Goal: Information Seeking & Learning: Get advice/opinions

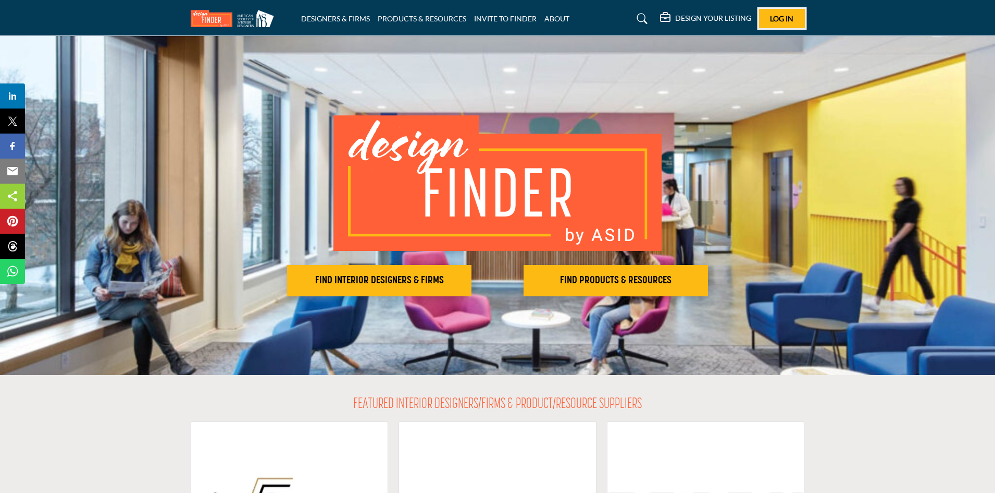
click at [781, 25] on button "Log In" at bounding box center [782, 18] width 46 height 19
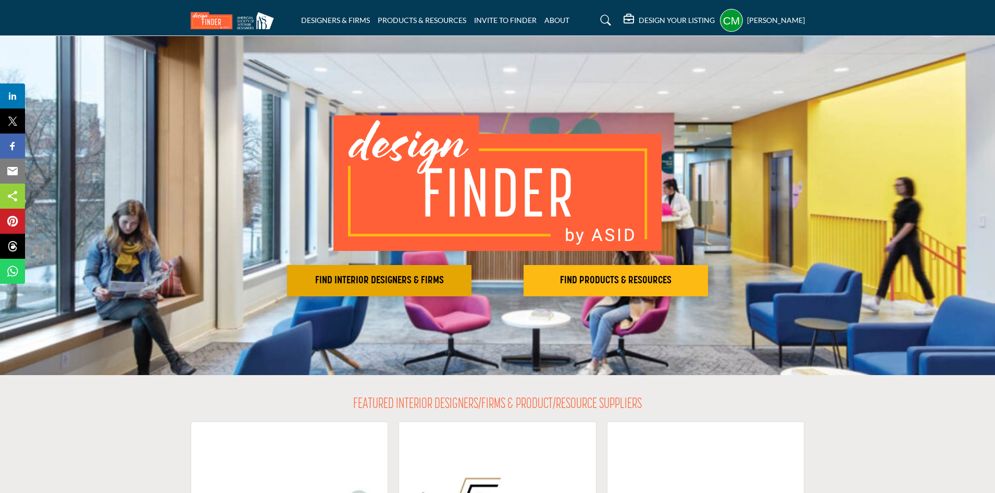
click at [370, 276] on h2 "FIND INTERIOR DESIGNERS & FIRMS" at bounding box center [379, 280] width 178 height 13
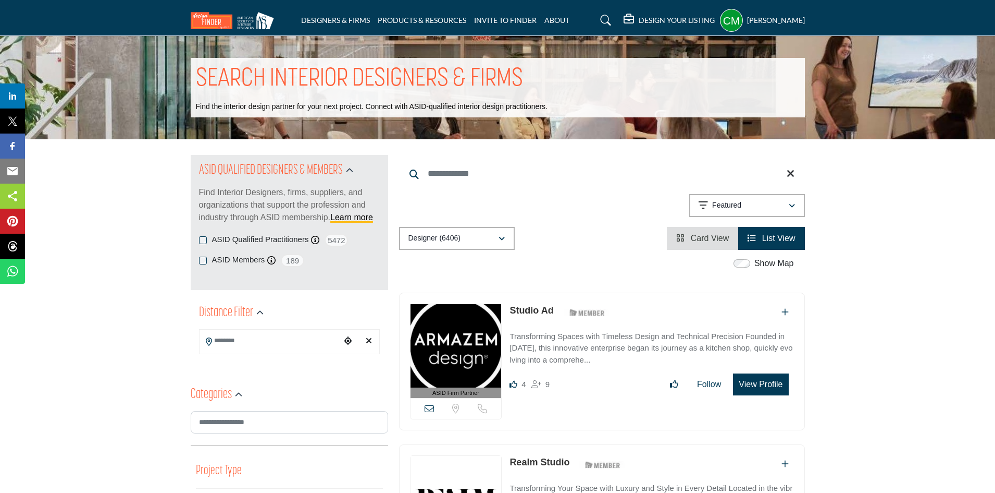
click at [446, 175] on input "Search Keyword" at bounding box center [602, 173] width 406 height 25
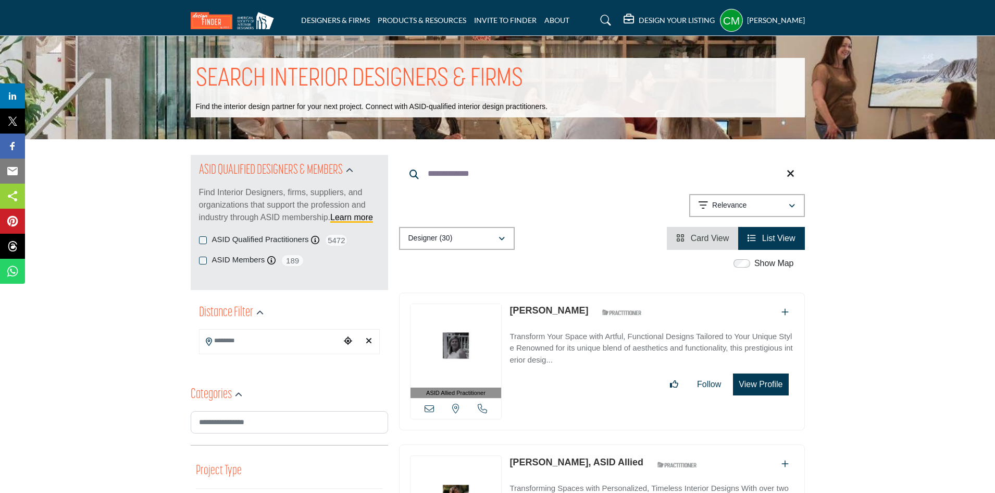
type input "**********"
click at [794, 205] on icon "button" at bounding box center [792, 205] width 6 height 7
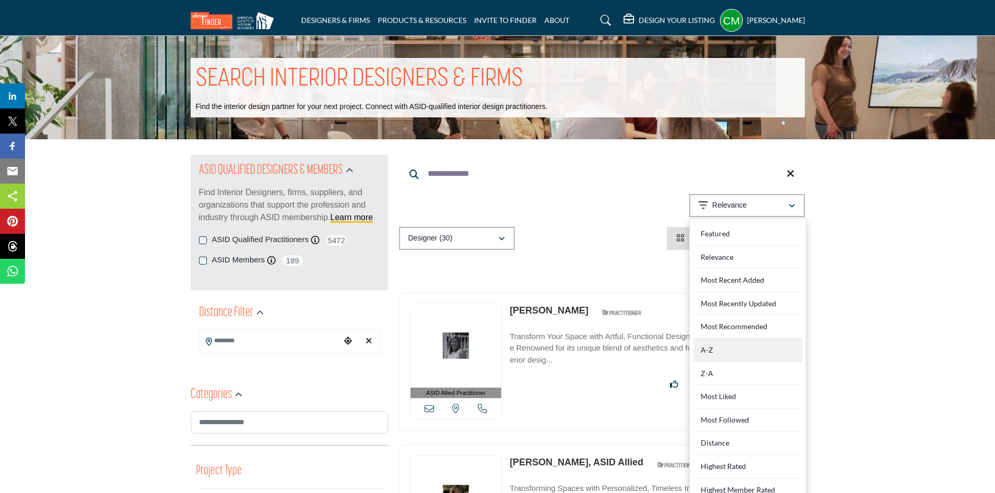
drag, startPoint x: 730, startPoint y: 354, endPoint x: 736, endPoint y: 348, distance: 9.2
click at [730, 354] on div "A-Z" at bounding box center [748, 349] width 109 height 23
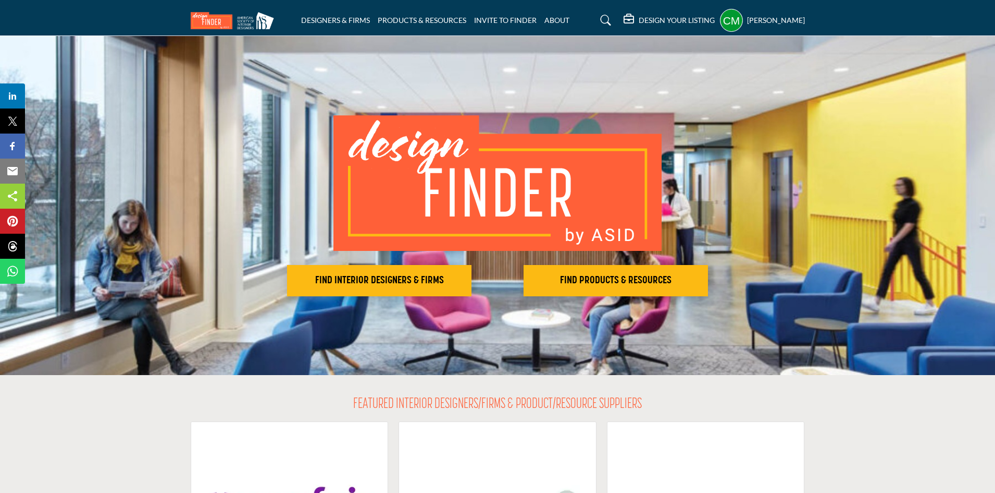
click at [747, 15] on h5 "[PERSON_NAME]" at bounding box center [776, 20] width 58 height 10
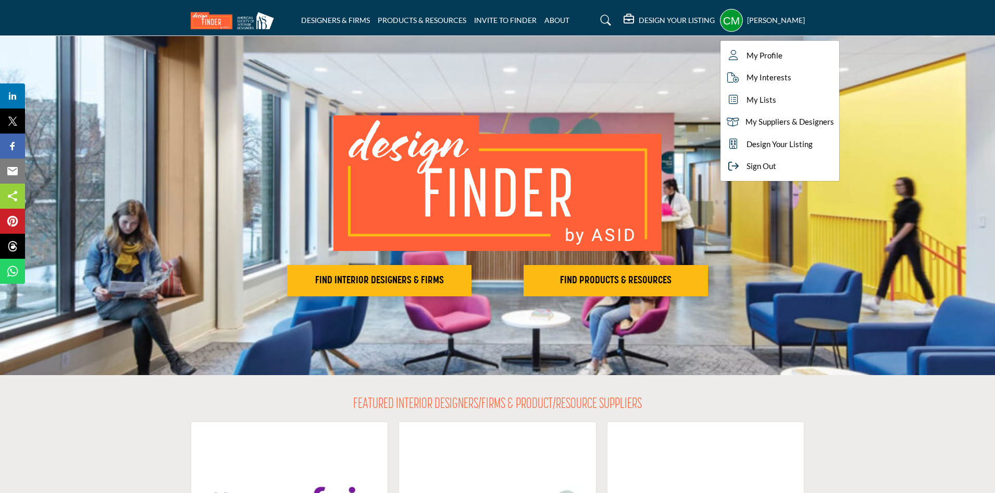
click at [747, 15] on h5 "[PERSON_NAME]" at bounding box center [776, 20] width 58 height 10
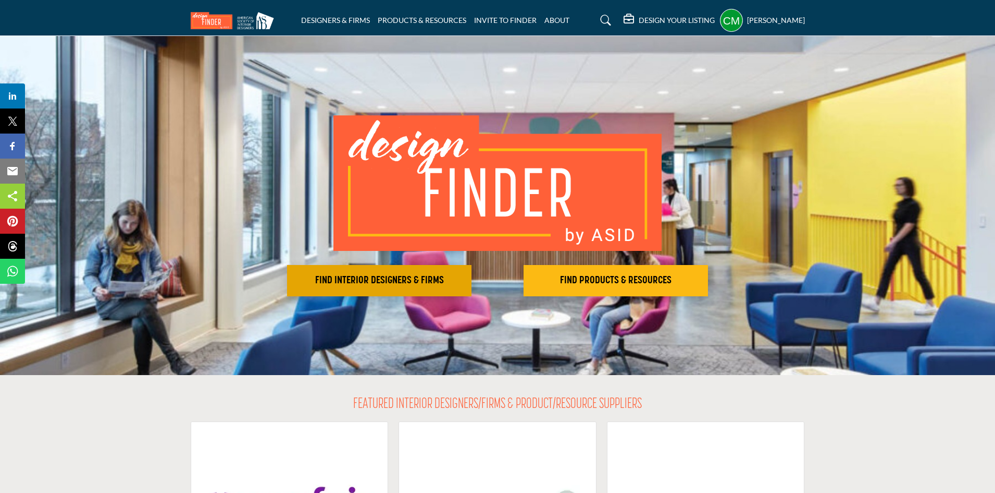
click at [405, 276] on h2 "FIND INTERIOR DESIGNERS & FIRMS" at bounding box center [379, 280] width 178 height 13
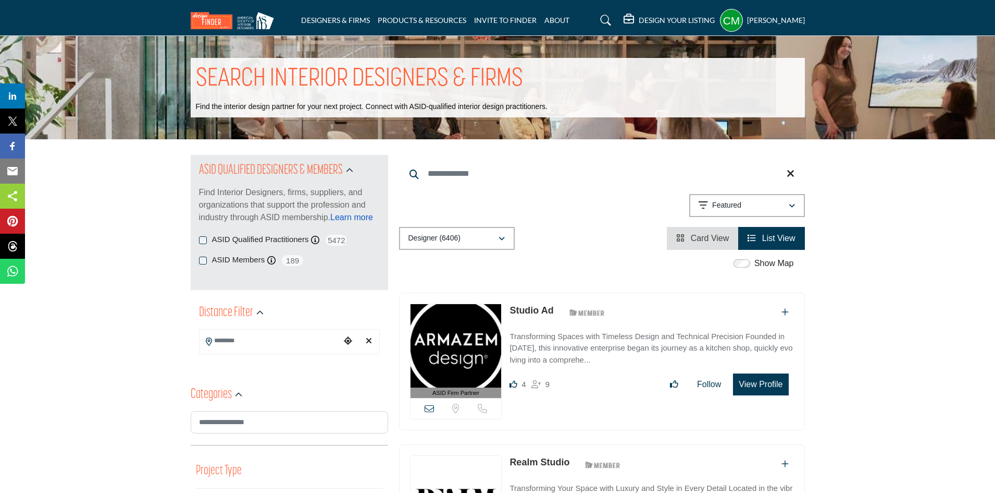
click at [362, 213] on link "Learn more" at bounding box center [351, 217] width 43 height 9
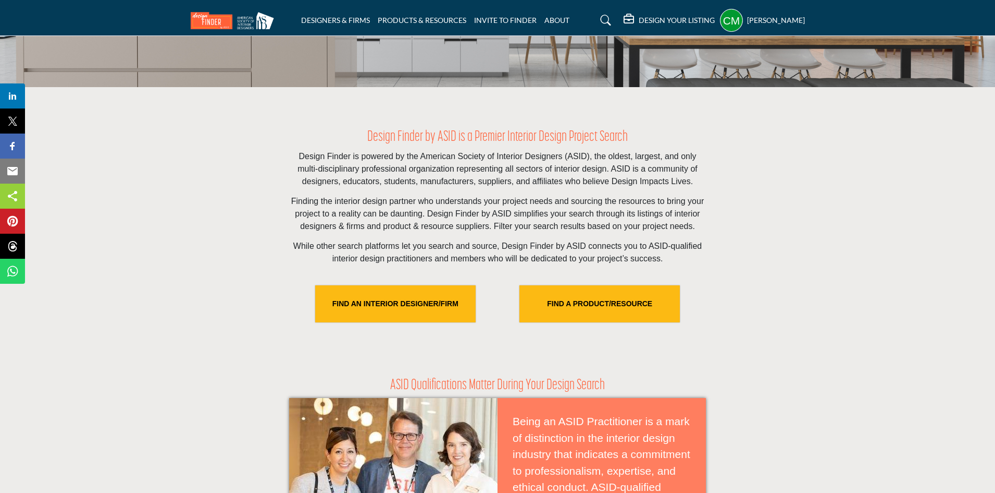
scroll to position [208, 0]
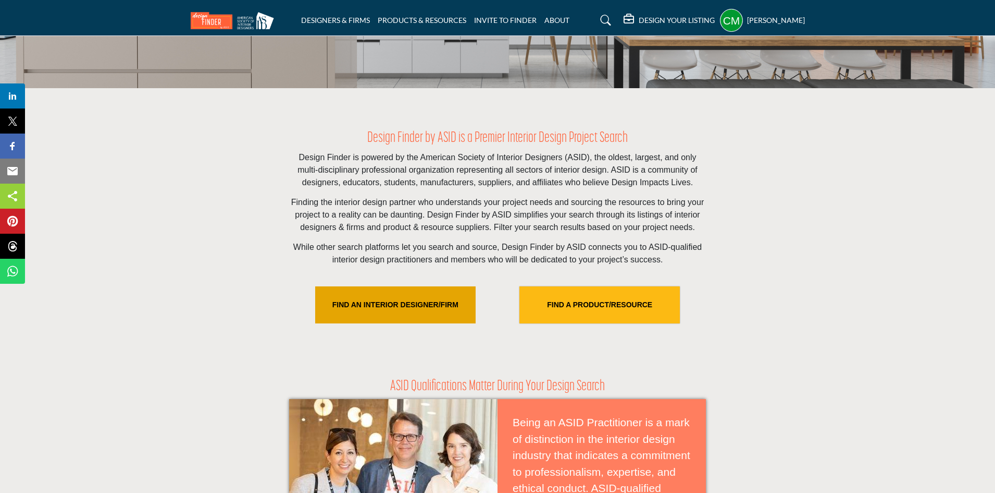
click at [426, 305] on link "FIND AN INTERIOR DESIGNER/FIRM" at bounding box center [395, 304] width 161 height 37
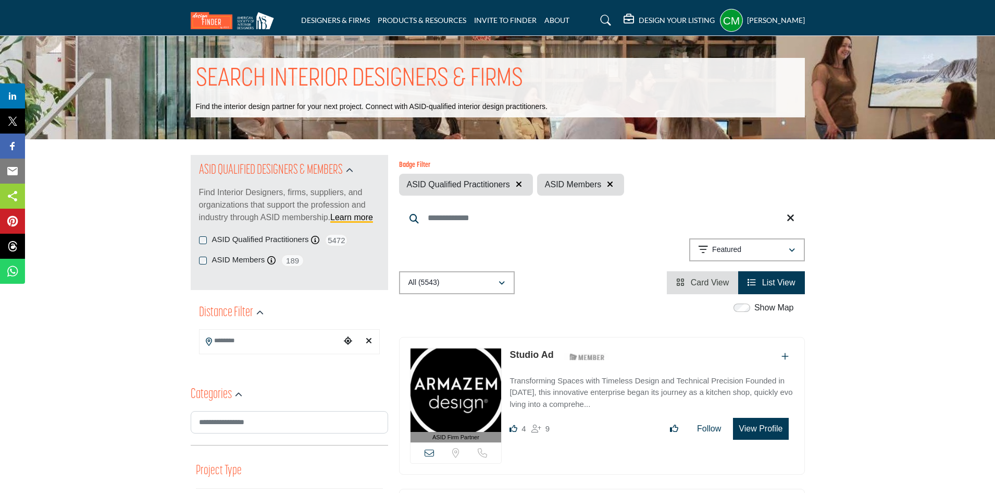
click at [276, 337] on input "Search Location" at bounding box center [270, 340] width 141 height 20
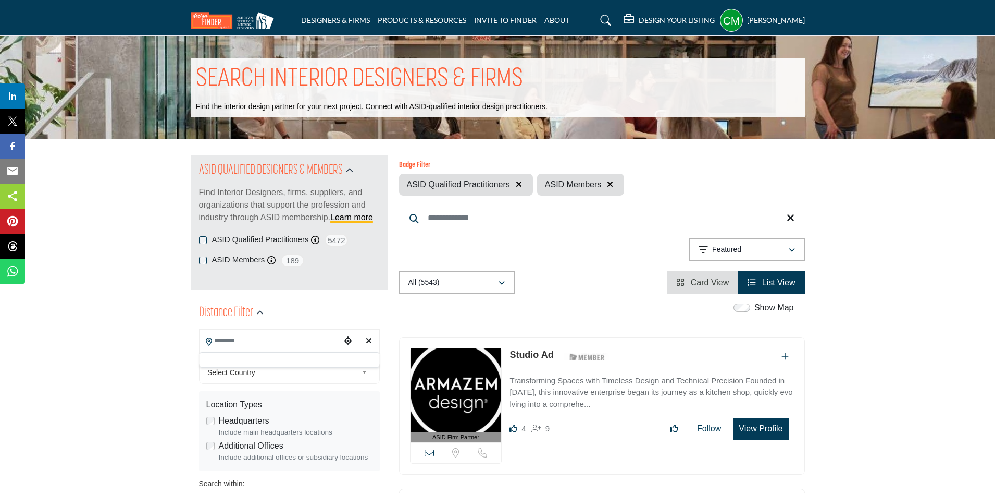
click at [349, 340] on icon "Choose your current location" at bounding box center [348, 340] width 8 height 8
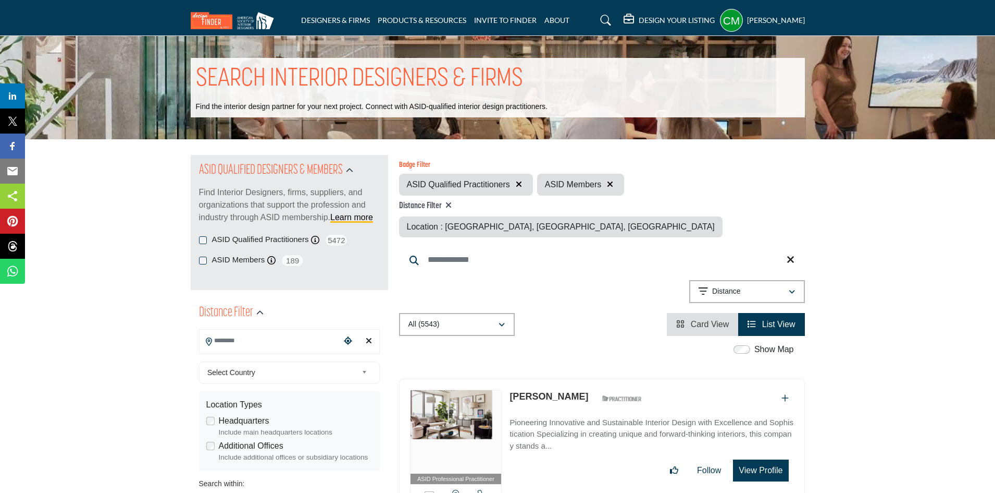
type input "**********"
click at [792, 288] on icon "button" at bounding box center [792, 291] width 6 height 7
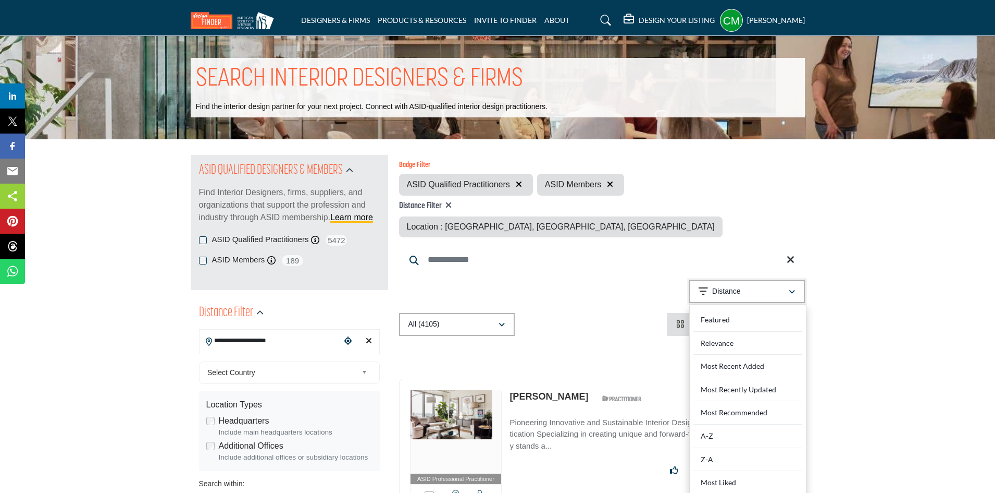
click at [792, 288] on icon "button" at bounding box center [792, 291] width 6 height 7
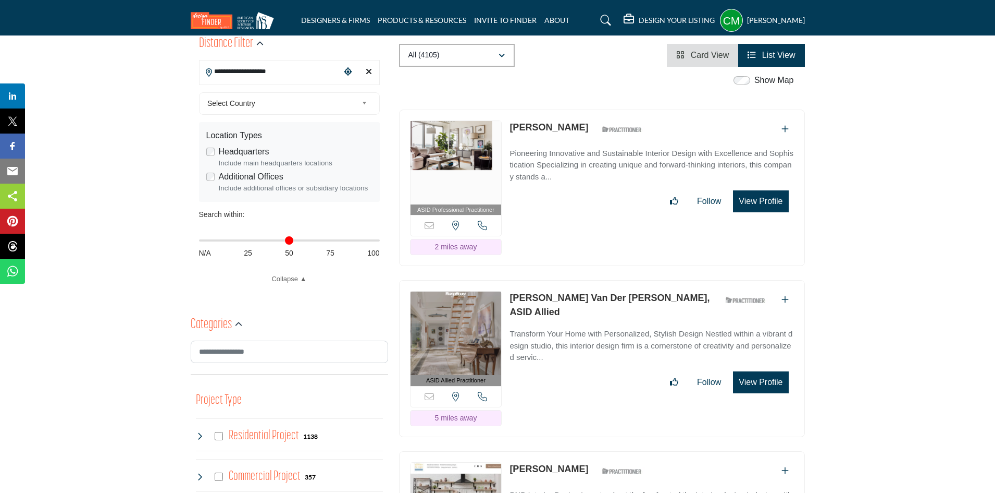
scroll to position [261, 0]
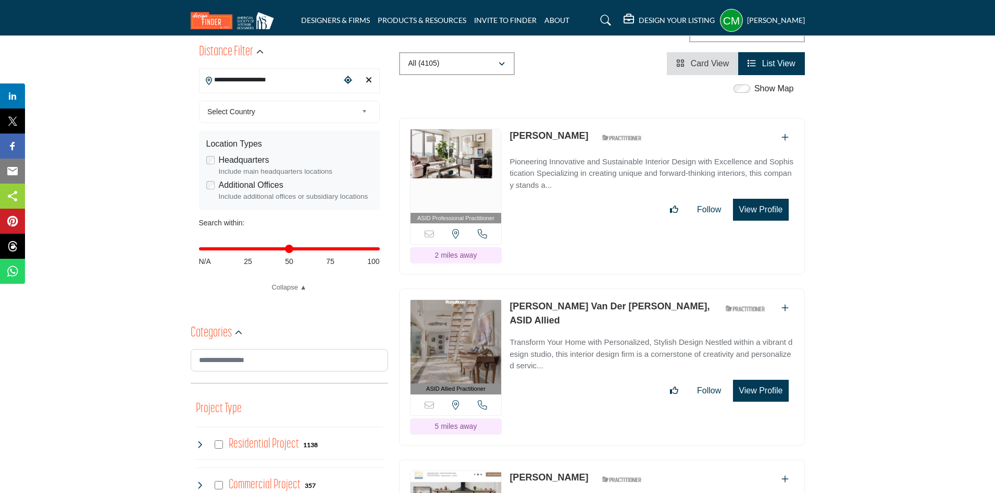
drag, startPoint x: 201, startPoint y: 250, endPoint x: 387, endPoint y: 260, distance: 186.4
type input "***"
click at [380, 250] on input "Distance in miles" at bounding box center [289, 249] width 181 height 2
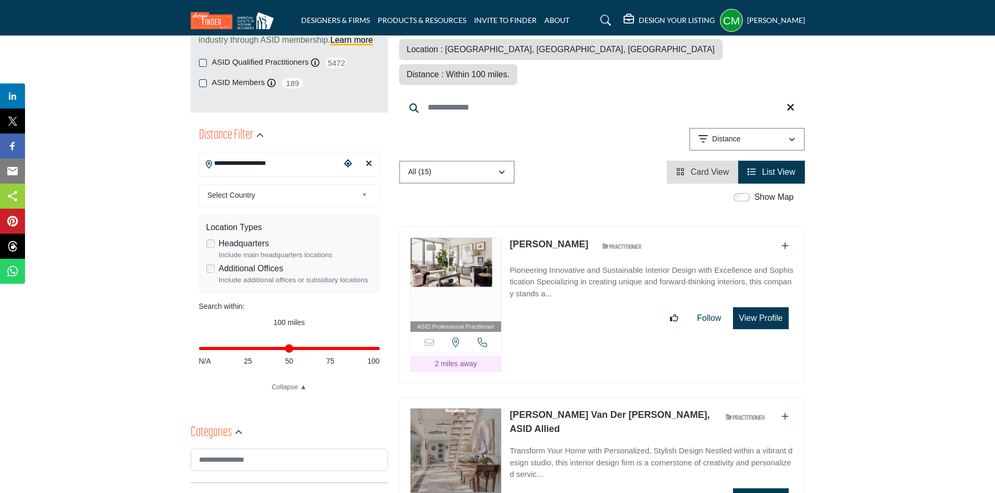
scroll to position [208, 0]
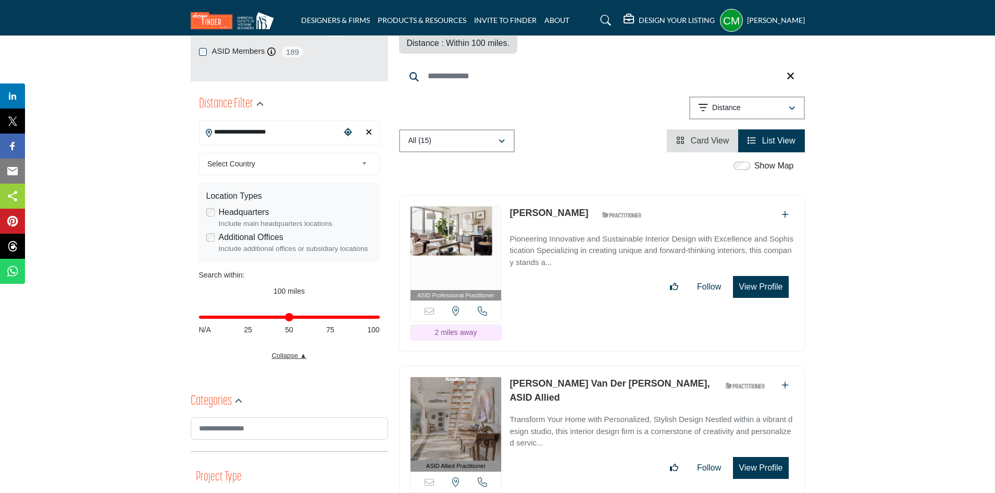
click at [304, 355] on link "Collapse ▲" at bounding box center [289, 355] width 181 height 10
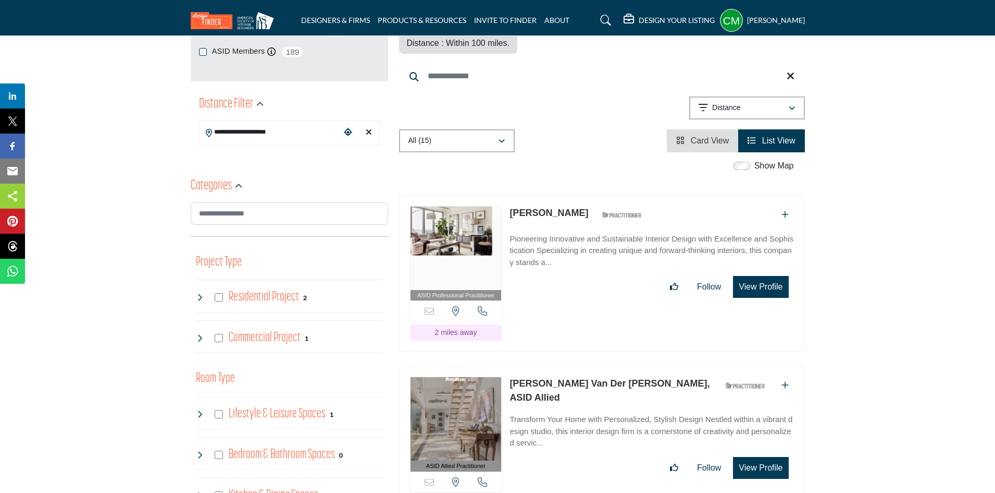
click at [350, 134] on icon "Choose your current location" at bounding box center [348, 132] width 8 height 8
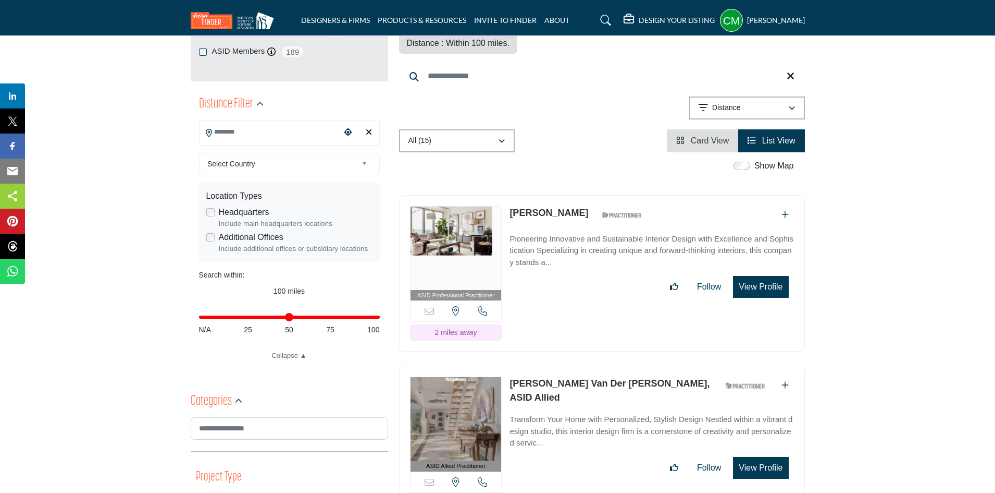
type input "**********"
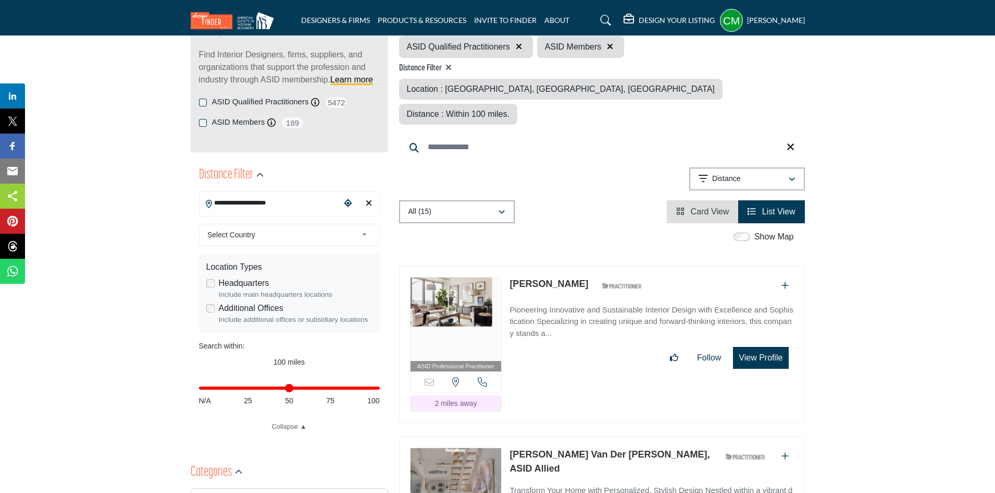
scroll to position [156, 0]
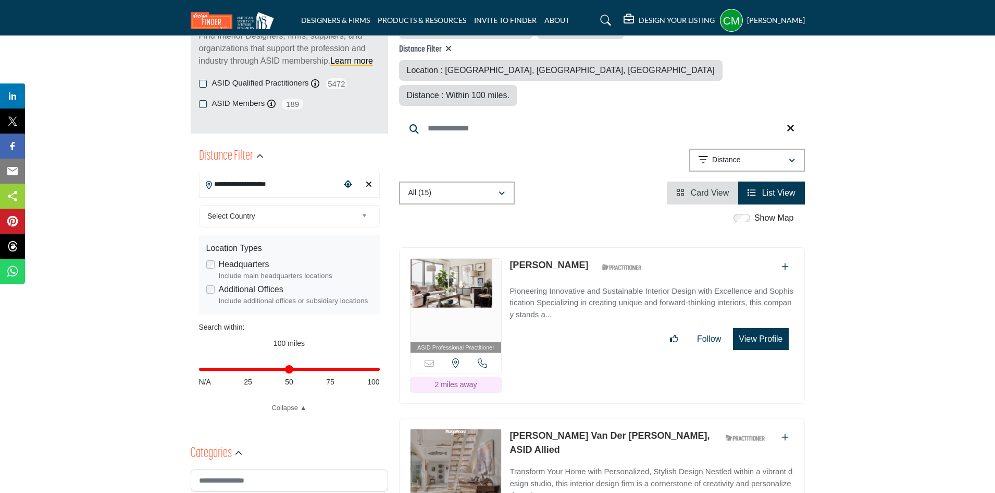
drag, startPoint x: 377, startPoint y: 368, endPoint x: 383, endPoint y: 367, distance: 5.8
click at [380, 368] on input "Distance in miles" at bounding box center [289, 369] width 181 height 2
click at [708, 188] on span "Card View" at bounding box center [710, 192] width 39 height 9
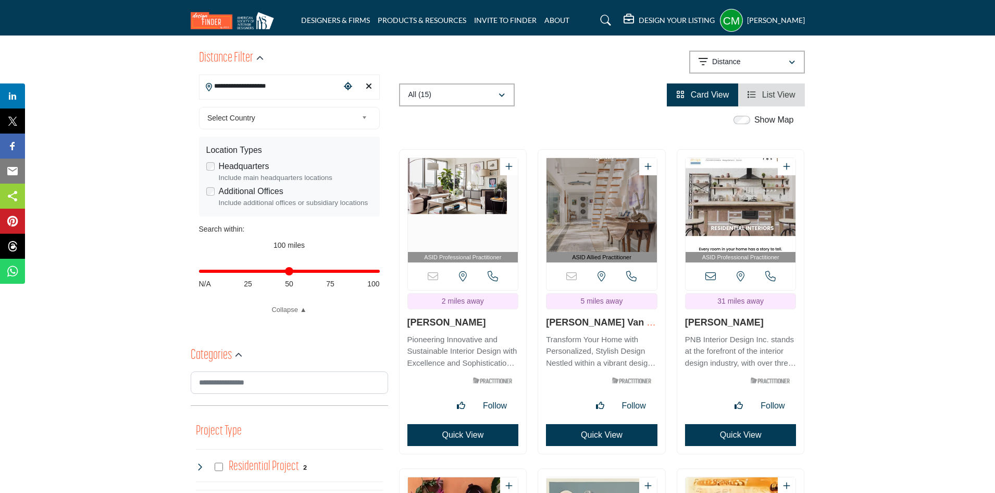
scroll to position [313, 0]
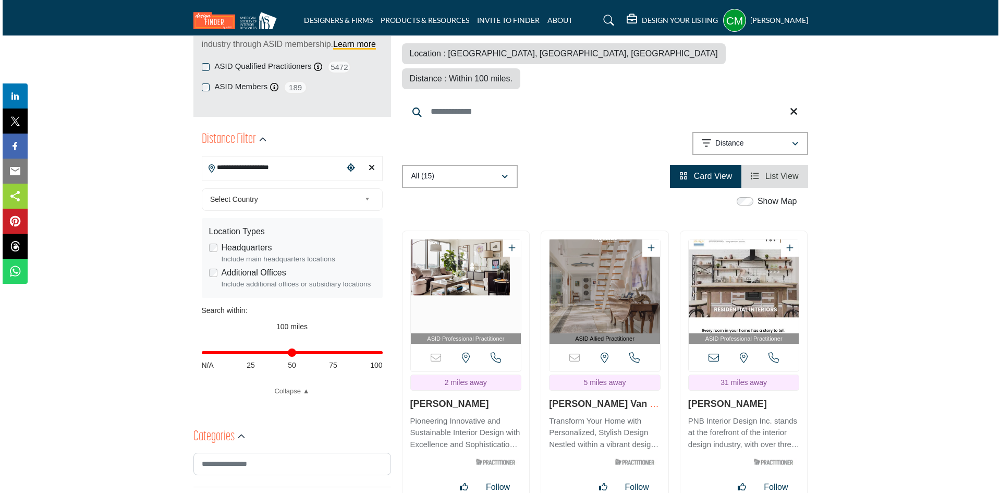
scroll to position [208, 0]
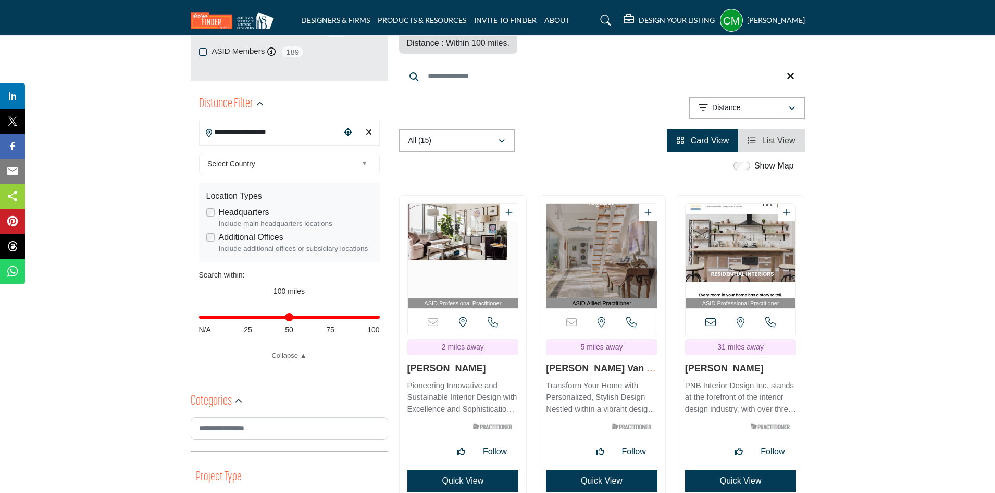
click at [439, 470] on button "Quick View" at bounding box center [464, 481] width 112 height 22
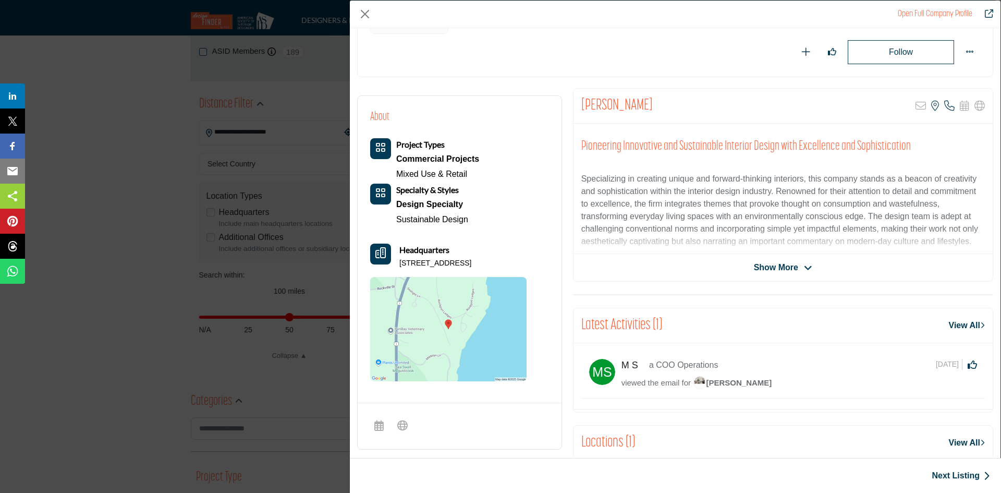
scroll to position [115, 0]
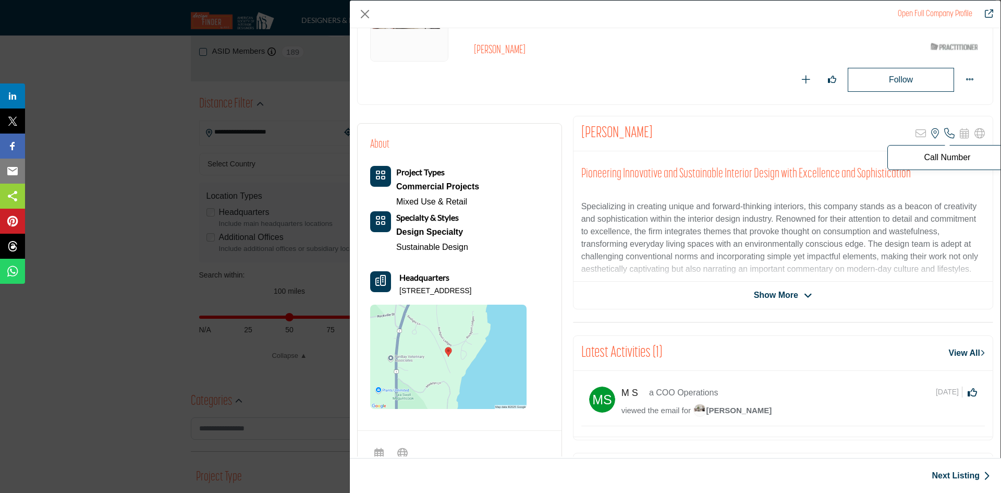
click at [944, 134] on icon "Company Data Modal" at bounding box center [949, 133] width 10 height 10
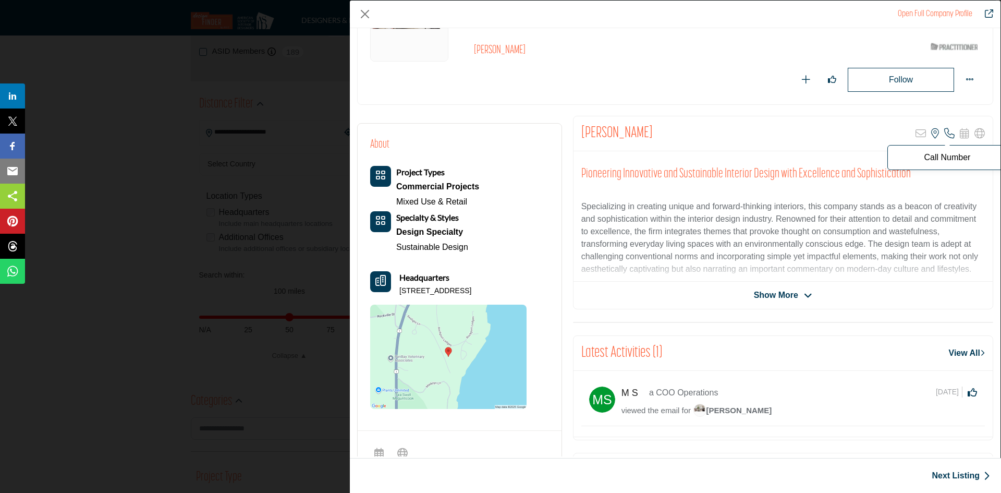
click at [942, 157] on p "Call Number" at bounding box center [947, 157] width 108 height 8
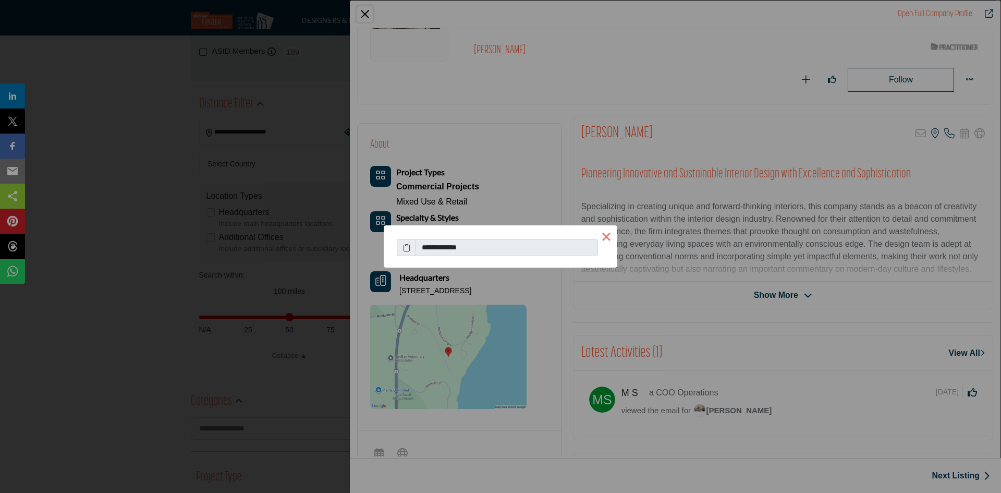
click at [607, 236] on button "×" at bounding box center [606, 236] width 22 height 22
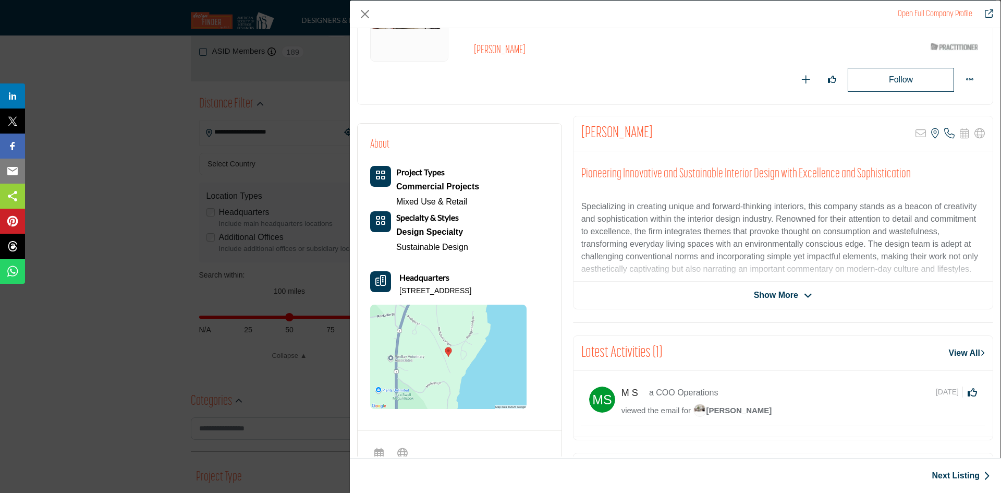
click at [754, 292] on span "Show More" at bounding box center [776, 295] width 44 height 13
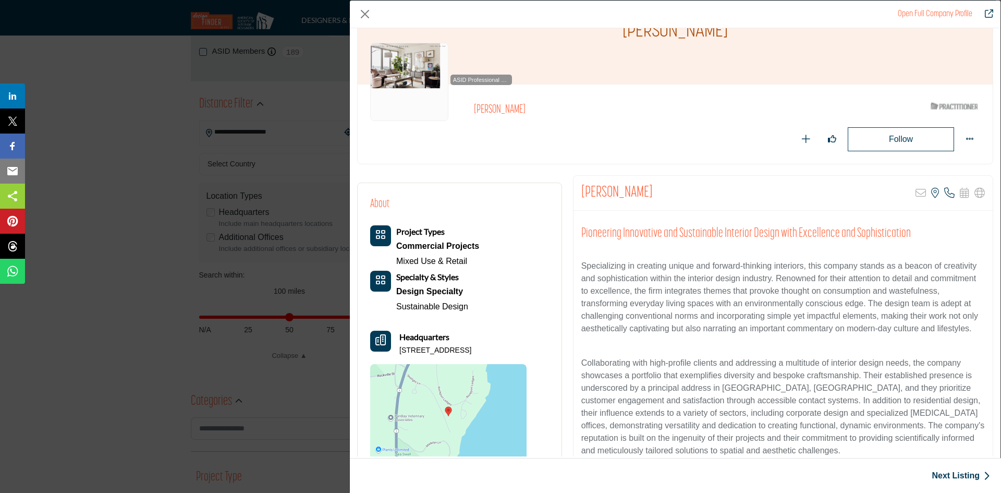
scroll to position [38, 0]
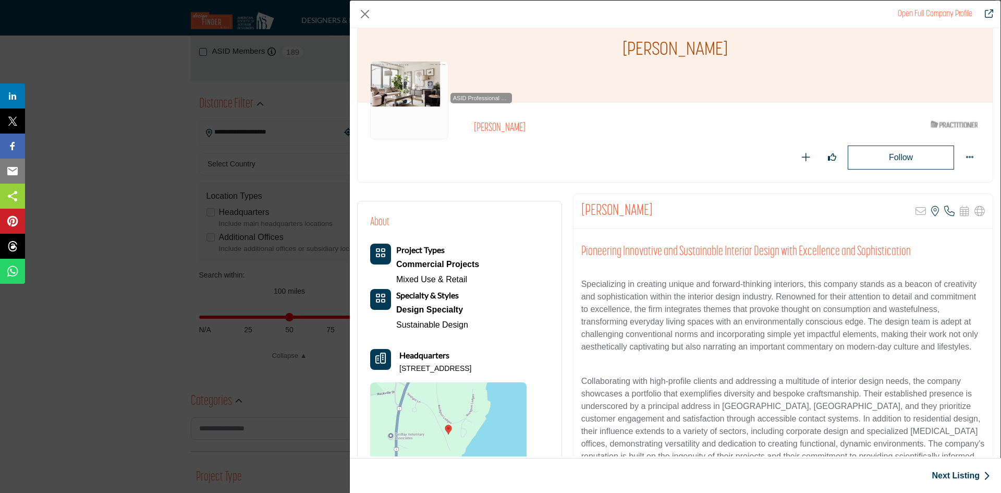
click at [926, 13] on link "Open Full Company Profile" at bounding box center [934, 14] width 75 height 8
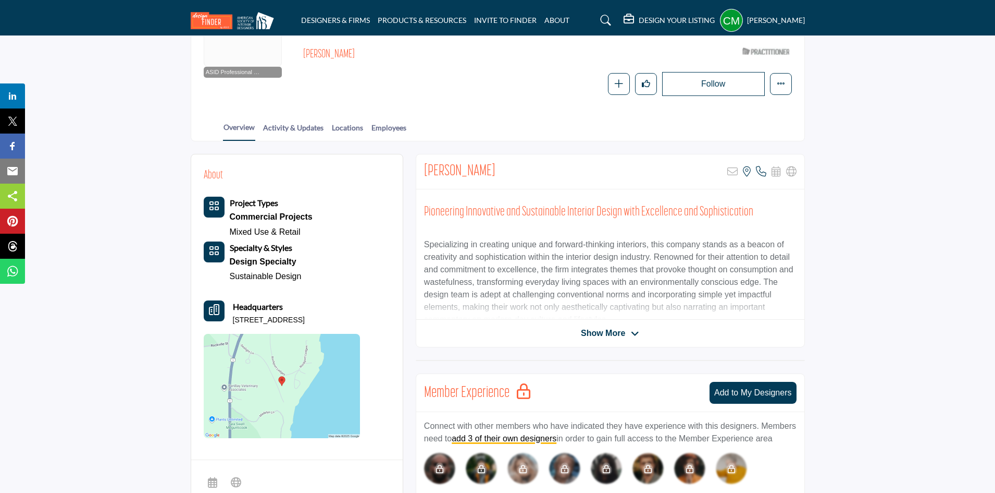
scroll to position [156, 0]
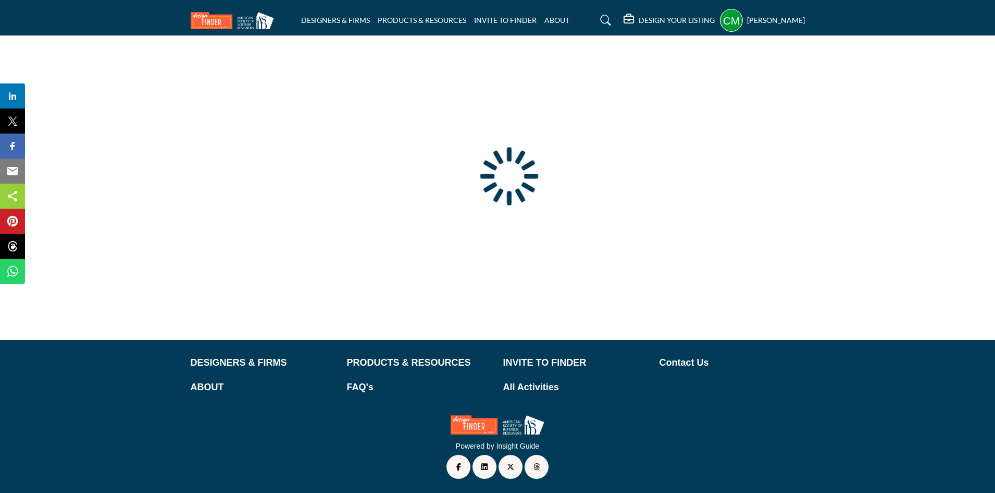
type input "**********"
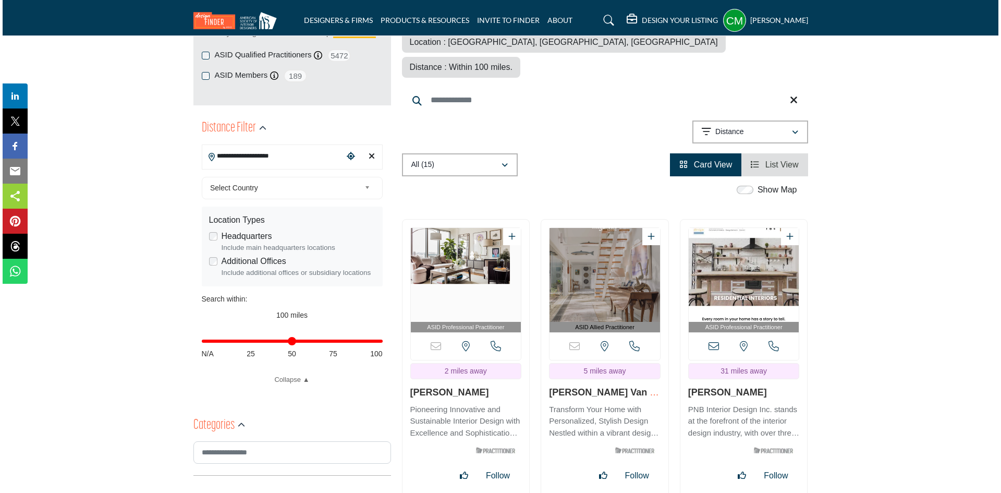
scroll to position [208, 0]
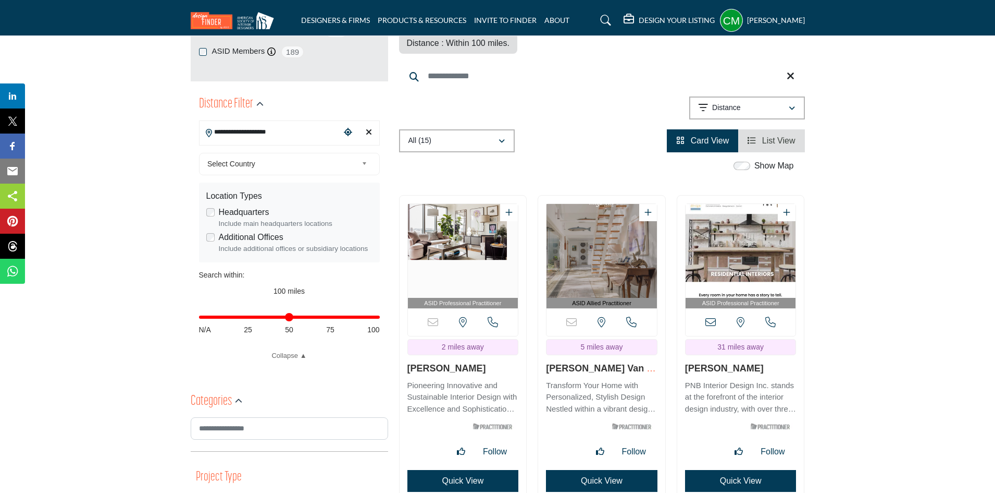
click at [589, 470] on button "Quick View" at bounding box center [602, 481] width 112 height 22
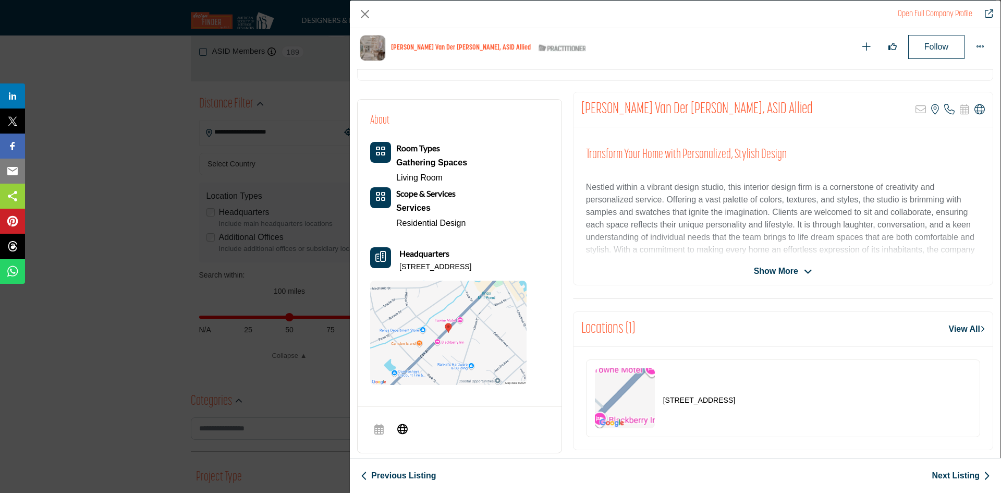
scroll to position [156, 0]
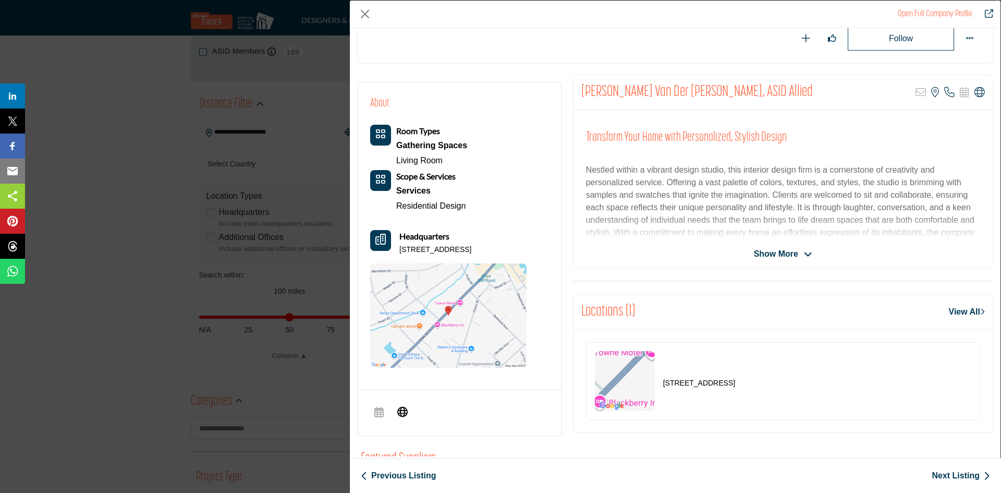
click at [780, 248] on span "Show More" at bounding box center [776, 254] width 44 height 13
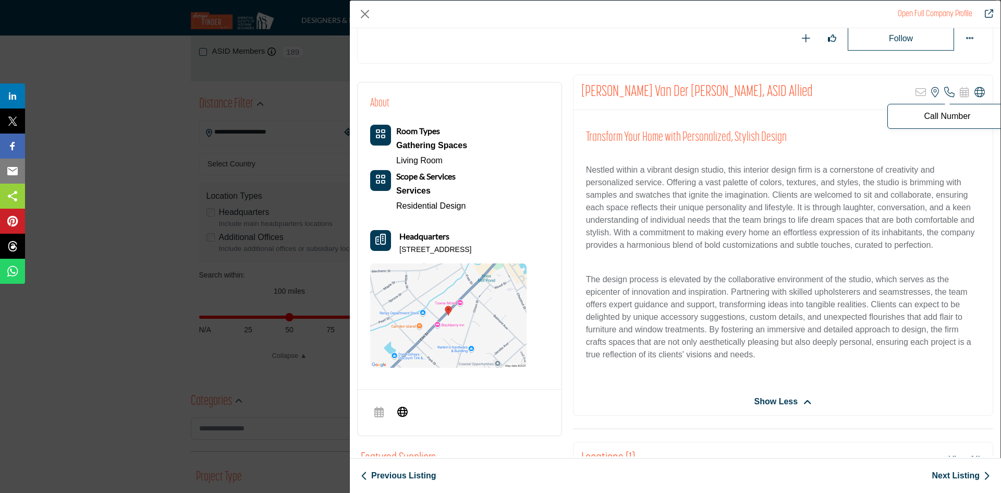
click at [945, 94] on icon "Company Data Modal" at bounding box center [949, 92] width 10 height 10
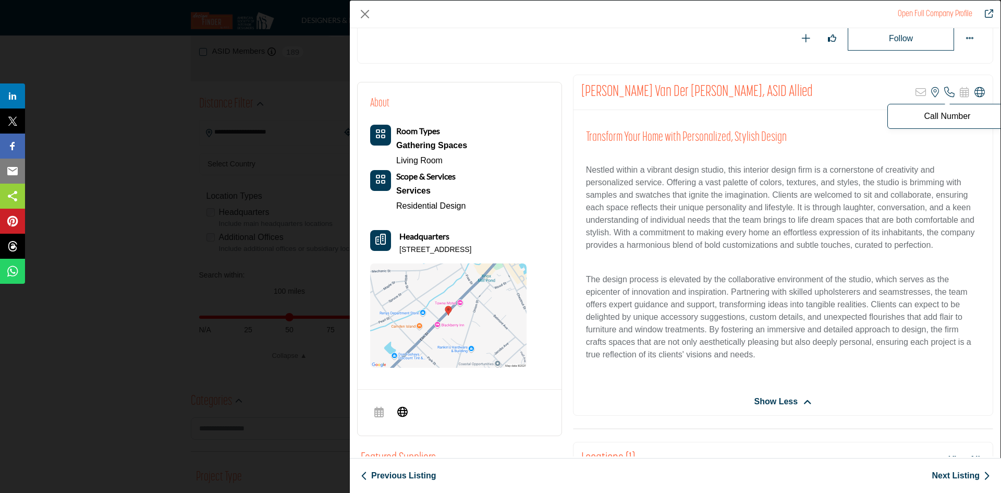
click at [941, 114] on p "Call Number" at bounding box center [947, 116] width 108 height 8
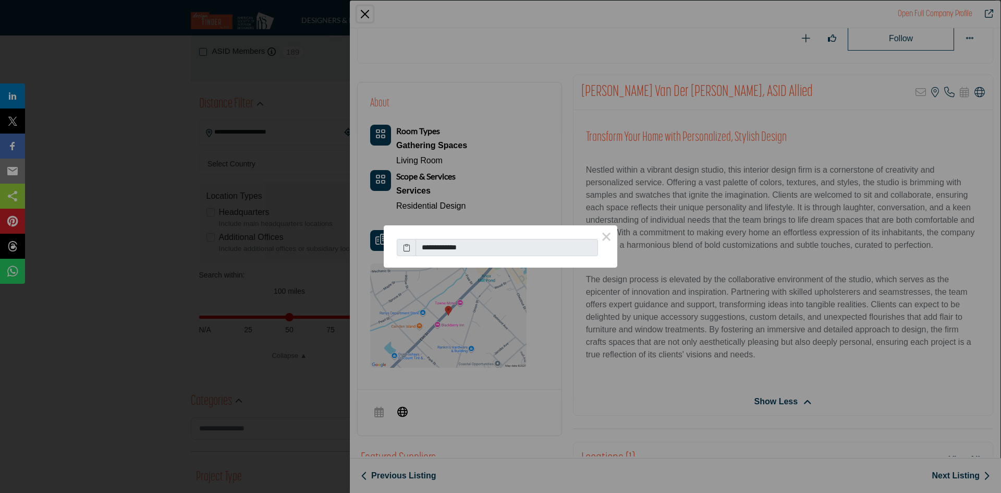
click at [440, 42] on div "**********" at bounding box center [500, 246] width 1001 height 493
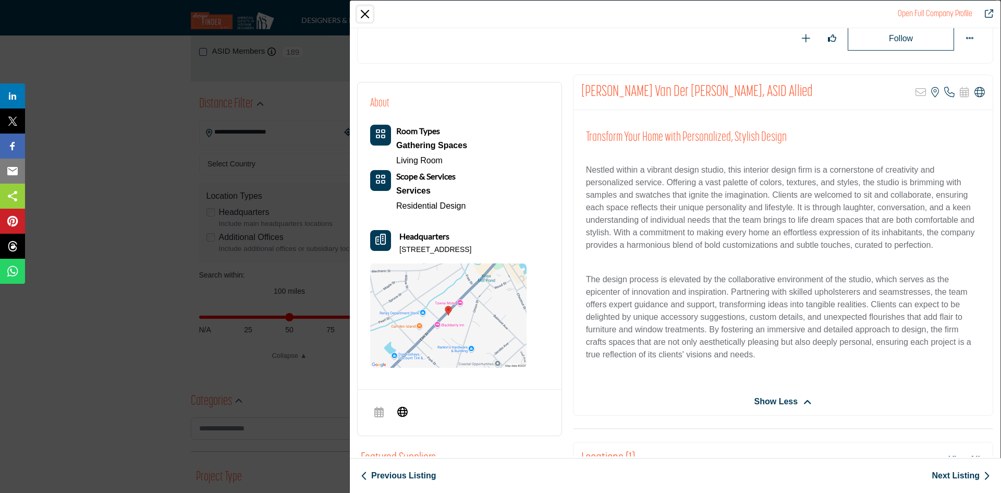
click at [365, 15] on button "Close" at bounding box center [365, 14] width 16 height 16
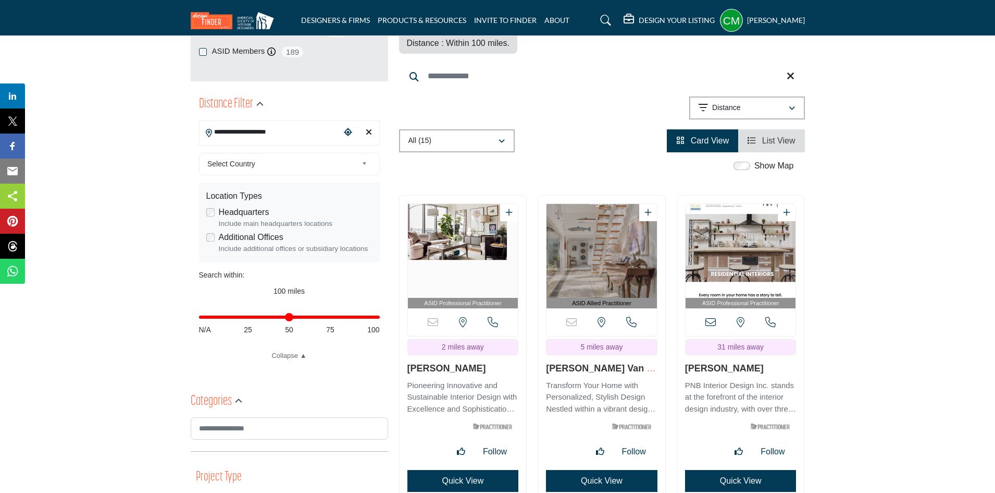
click at [753, 470] on button "Quick View" at bounding box center [741, 481] width 112 height 22
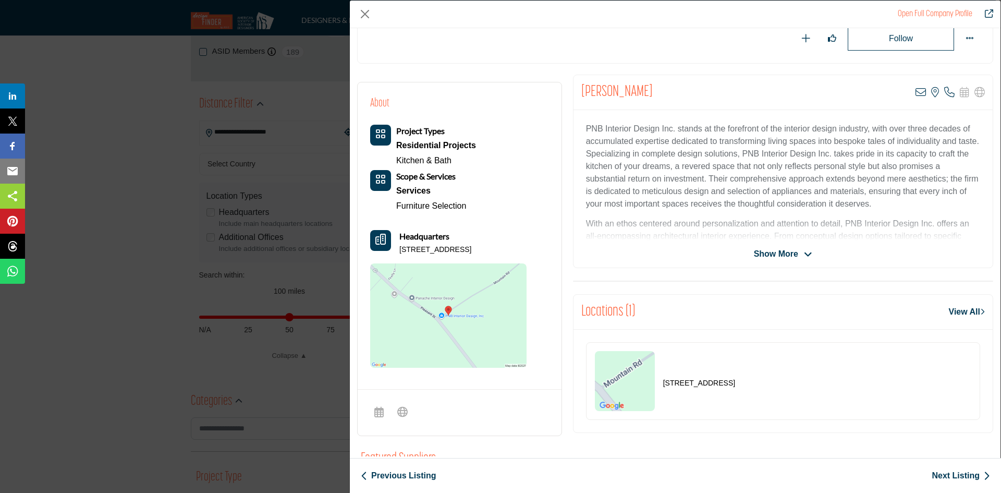
click at [786, 253] on span "Show More" at bounding box center [776, 254] width 44 height 13
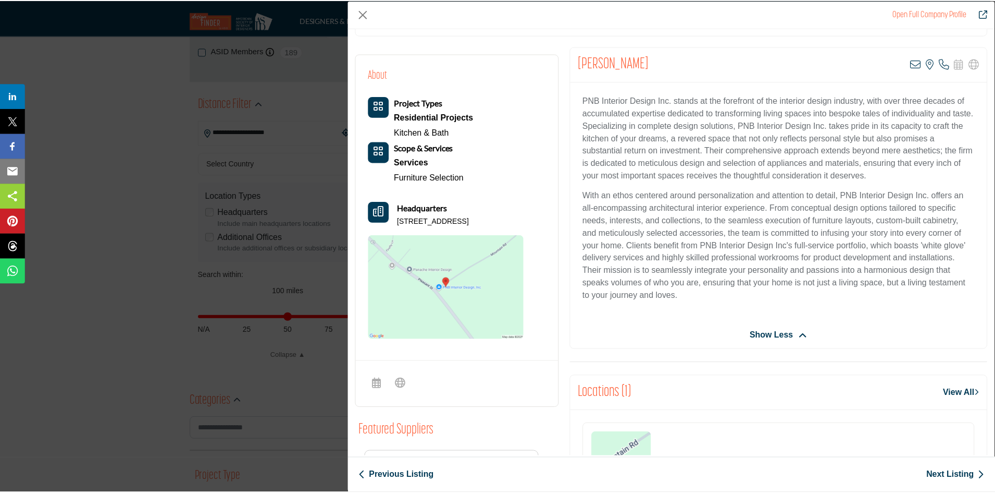
scroll to position [251, 0]
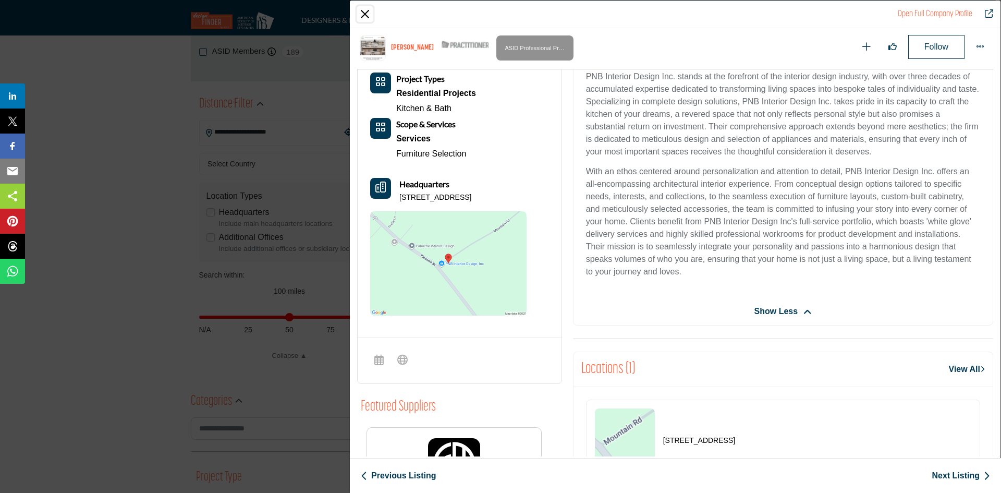
click at [369, 9] on button "Close" at bounding box center [365, 14] width 16 height 16
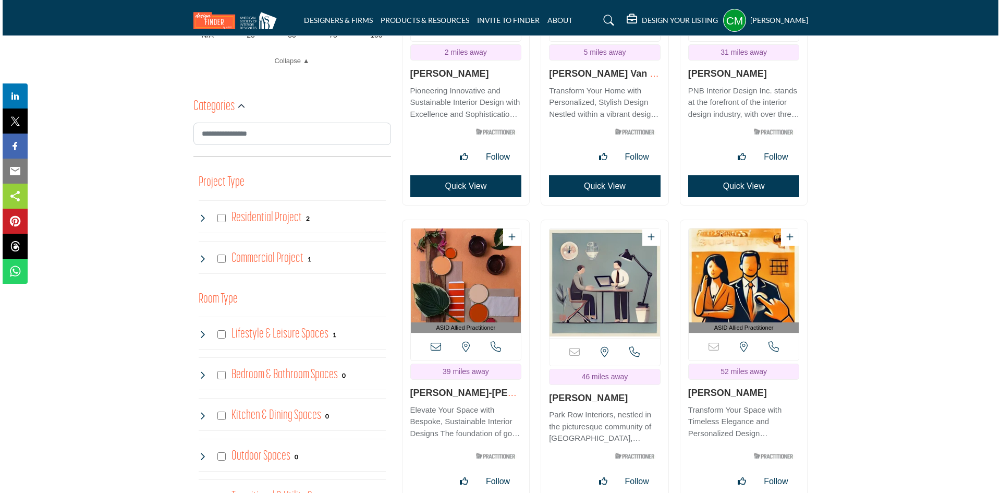
scroll to position [521, 0]
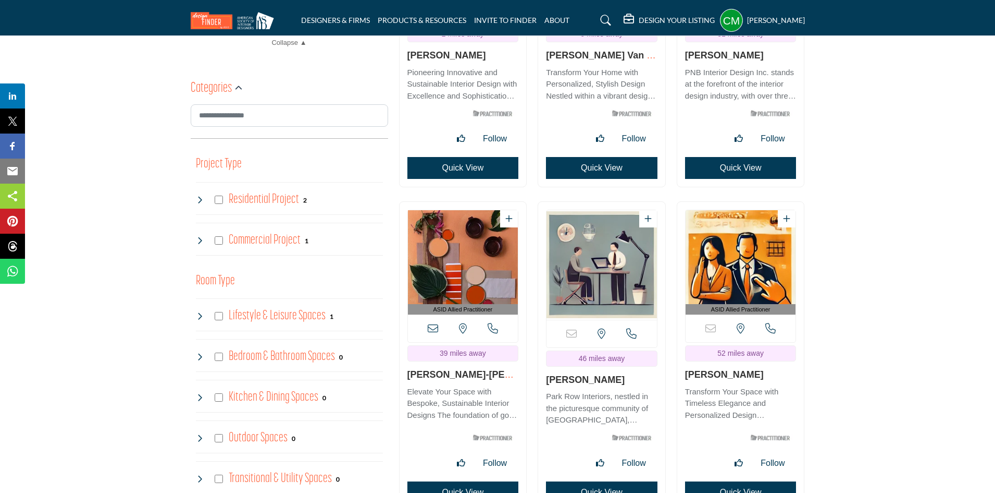
click at [459, 481] on button "Quick View" at bounding box center [464, 492] width 112 height 22
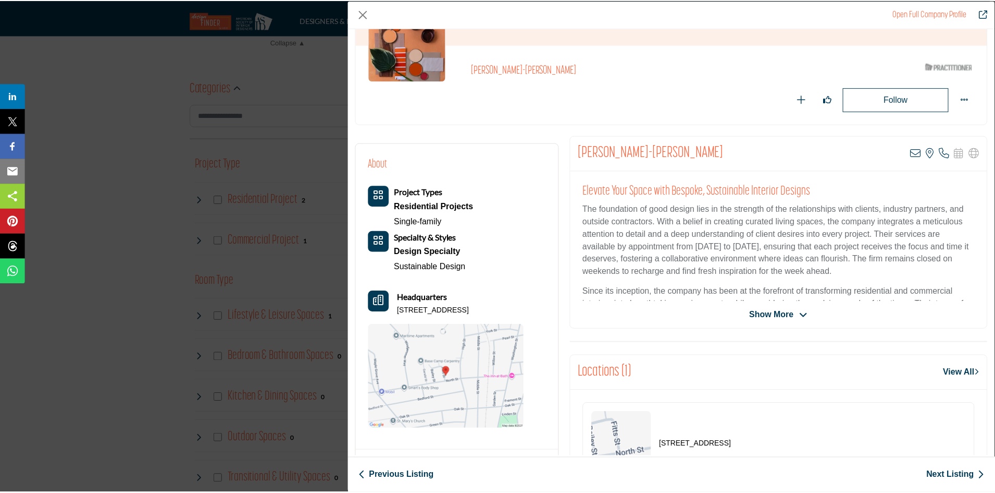
scroll to position [104, 0]
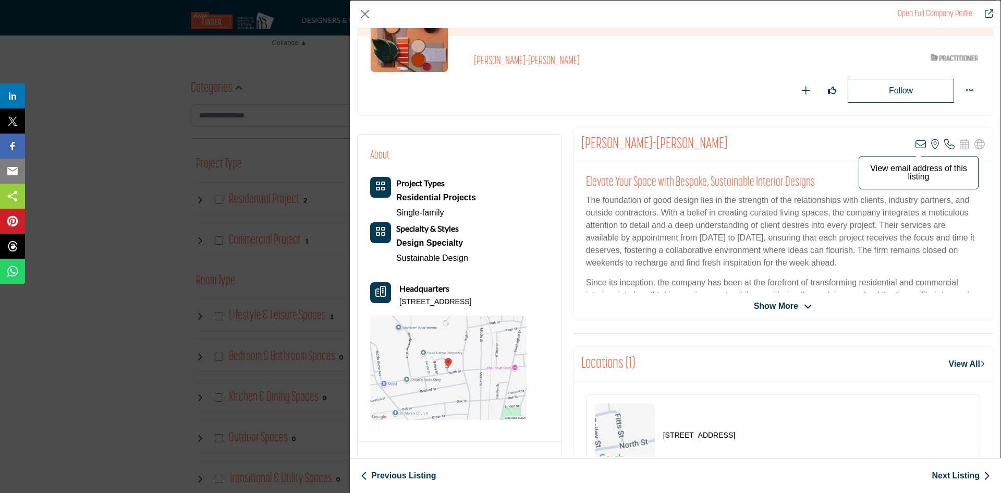
click at [915, 144] on icon "Company Data Modal" at bounding box center [920, 144] width 10 height 10
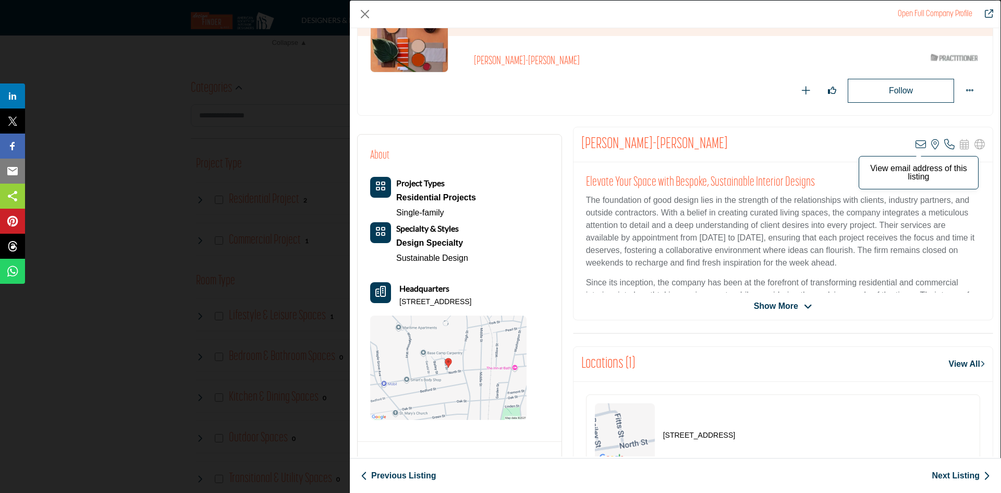
click at [909, 167] on p "View email address of this listing" at bounding box center [918, 172] width 108 height 17
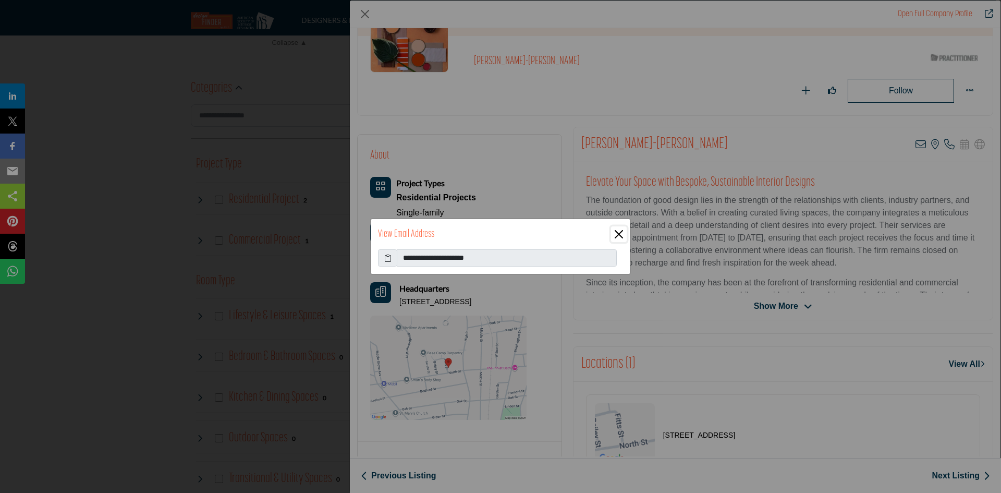
click at [618, 235] on button "Close" at bounding box center [619, 234] width 16 height 16
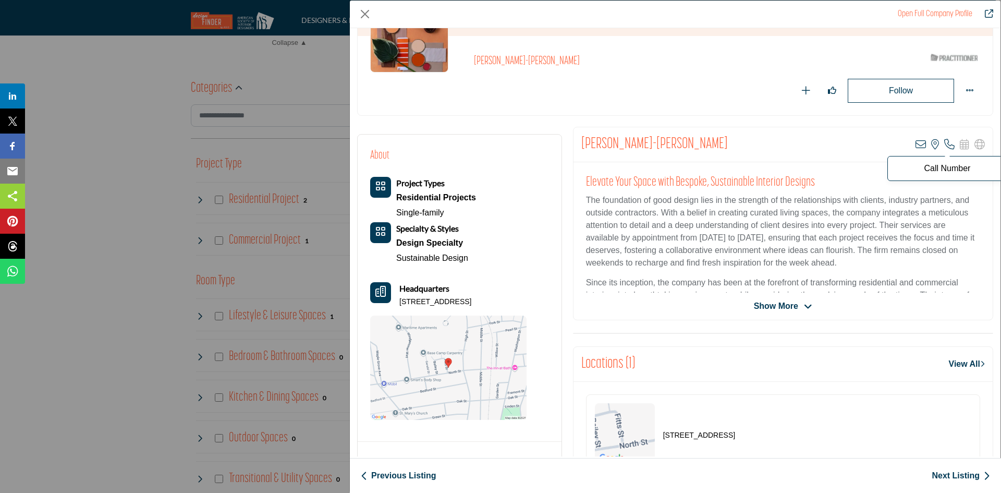
click at [944, 143] on icon "Company Data Modal" at bounding box center [949, 144] width 10 height 10
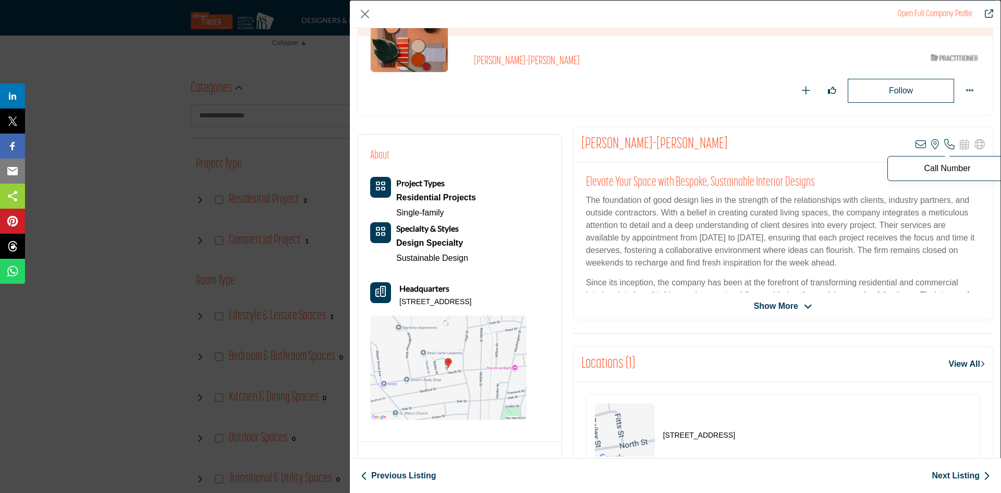
click at [935, 166] on p "Call Number" at bounding box center [947, 168] width 108 height 8
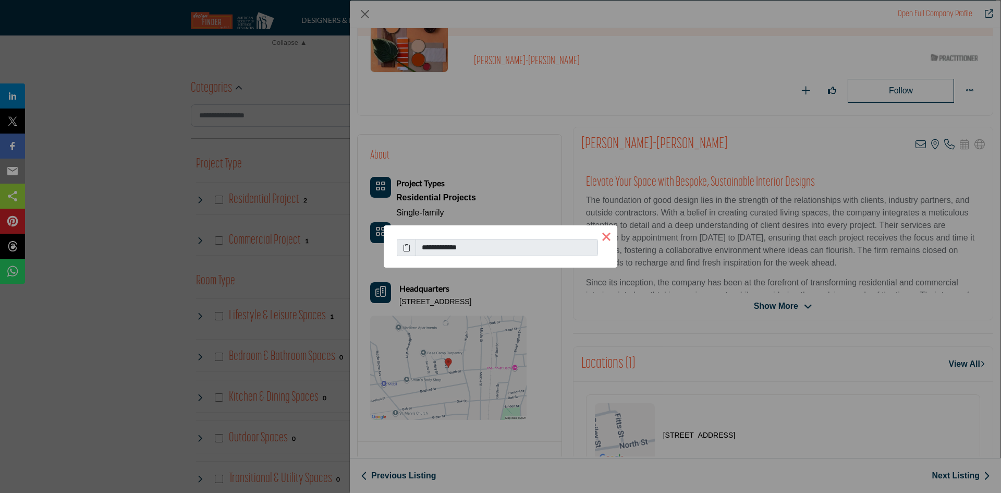
click at [608, 238] on button "×" at bounding box center [606, 236] width 22 height 22
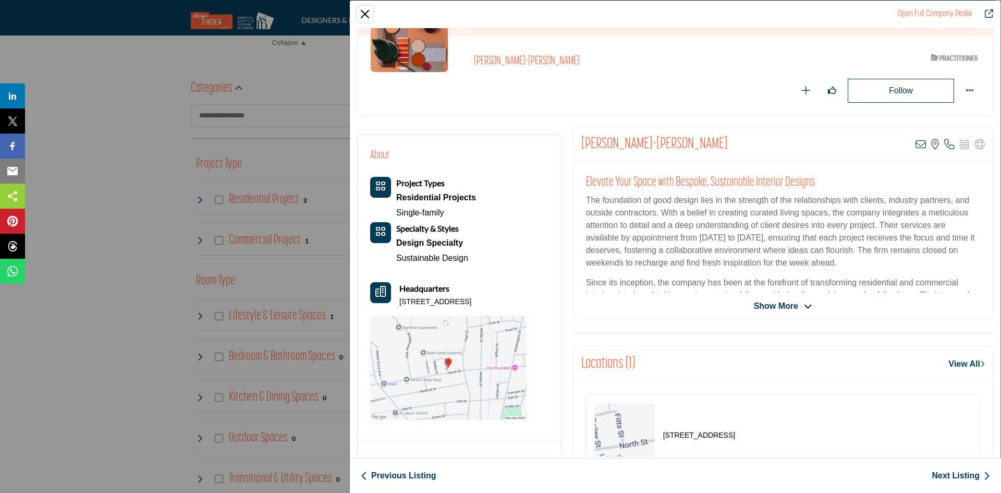
click at [363, 16] on button "Close" at bounding box center [365, 14] width 16 height 16
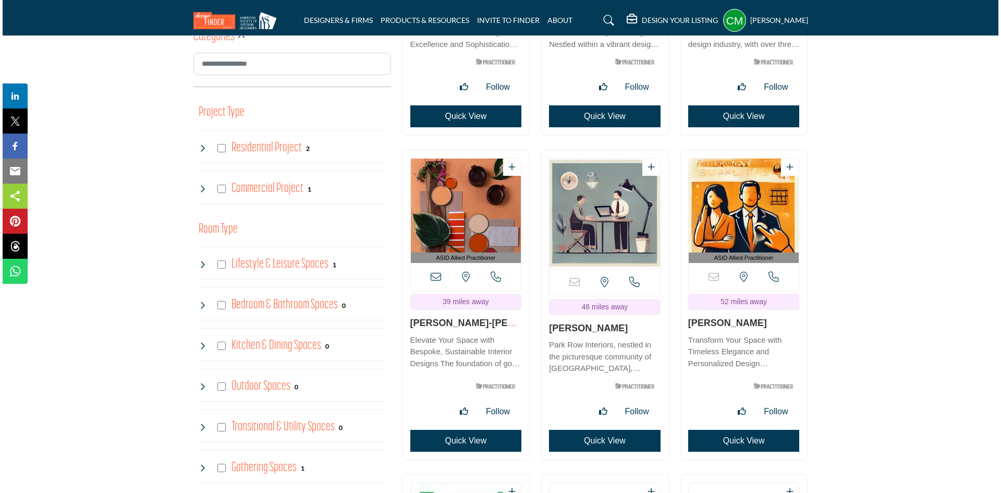
scroll to position [573, 0]
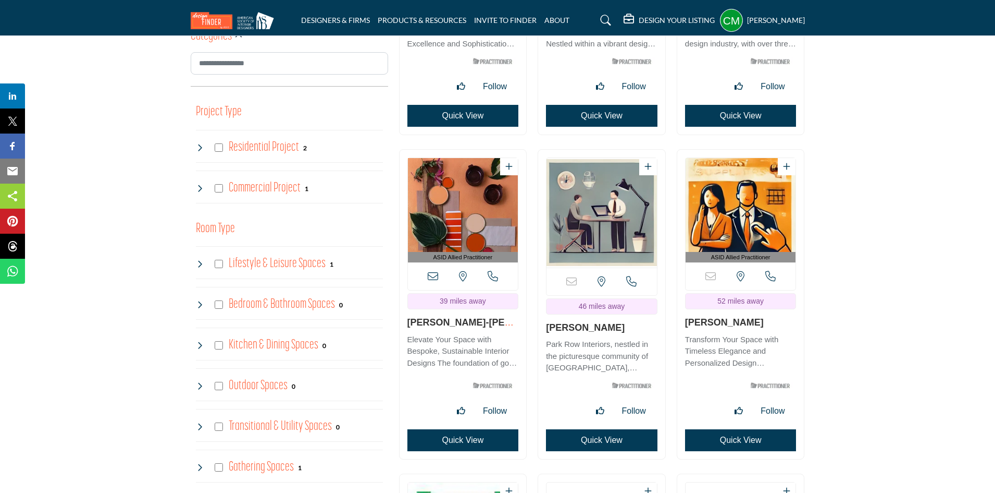
click at [589, 429] on button "Quick View" at bounding box center [602, 440] width 112 height 22
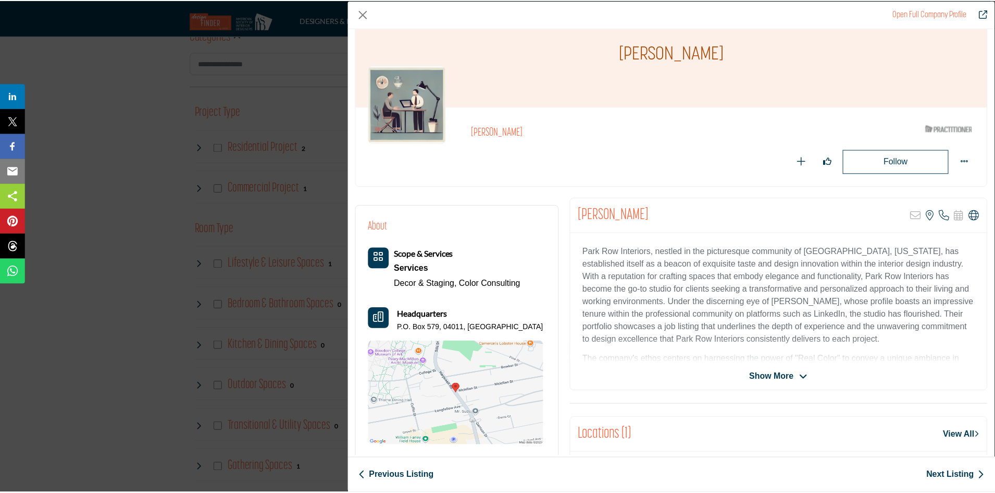
scroll to position [52, 0]
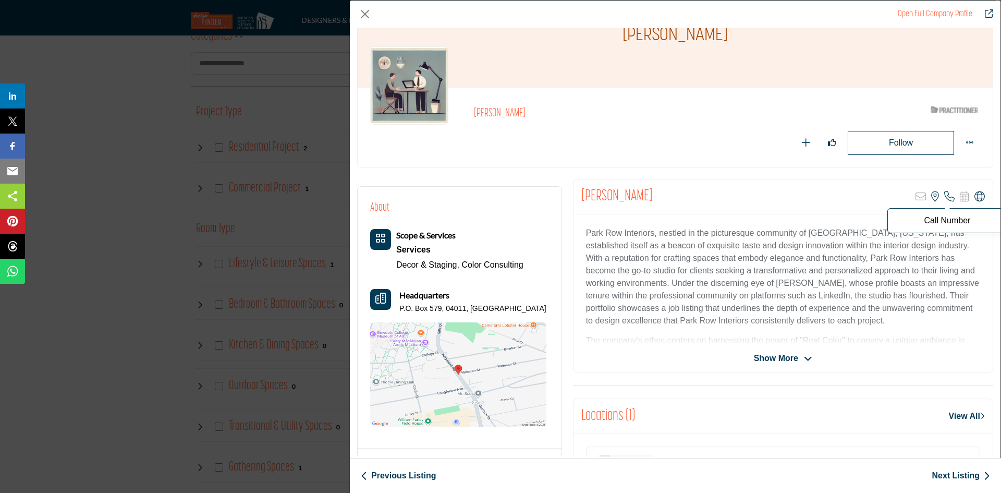
click at [947, 197] on icon "Company Data Modal" at bounding box center [949, 196] width 10 height 10
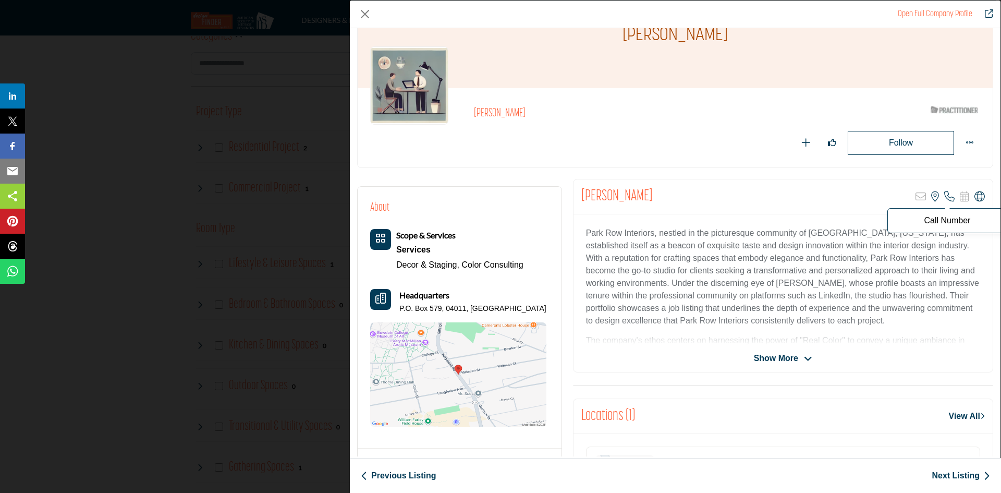
click at [936, 219] on p "Call Number" at bounding box center [947, 220] width 108 height 8
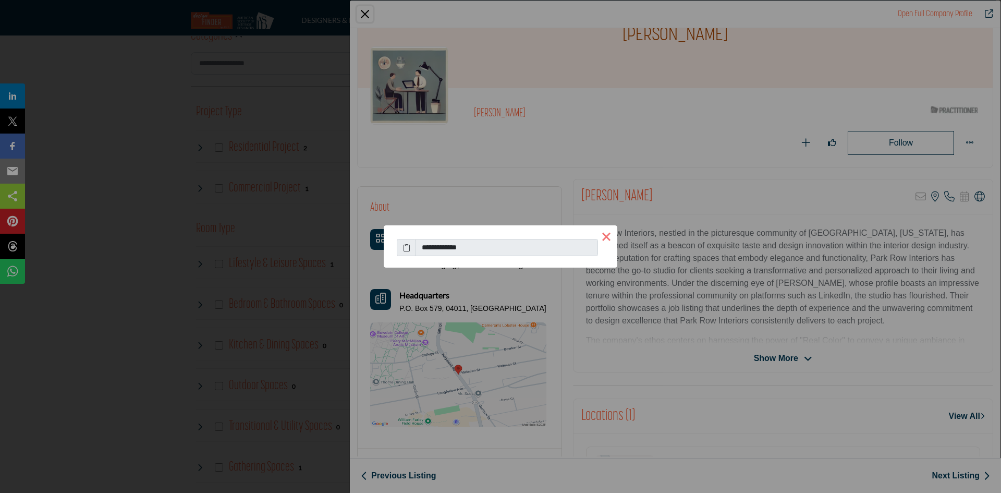
click at [609, 238] on button "×" at bounding box center [606, 236] width 22 height 22
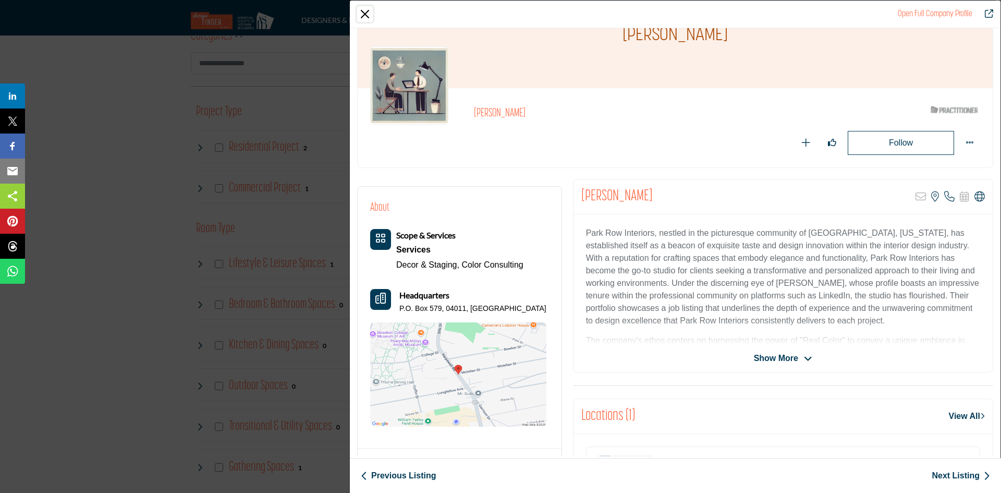
click at [369, 14] on button "Close" at bounding box center [365, 14] width 16 height 16
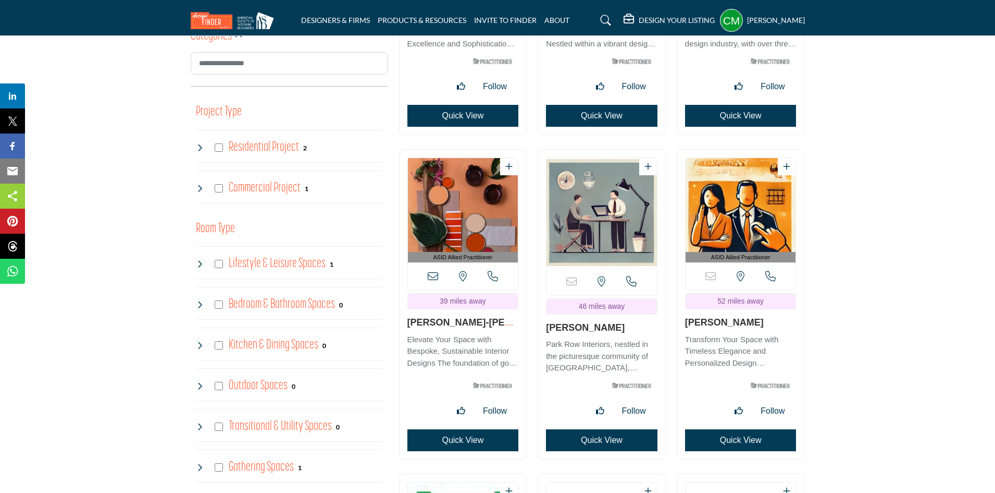
click at [725, 221] on img "Open Listing in new tab" at bounding box center [741, 205] width 110 height 94
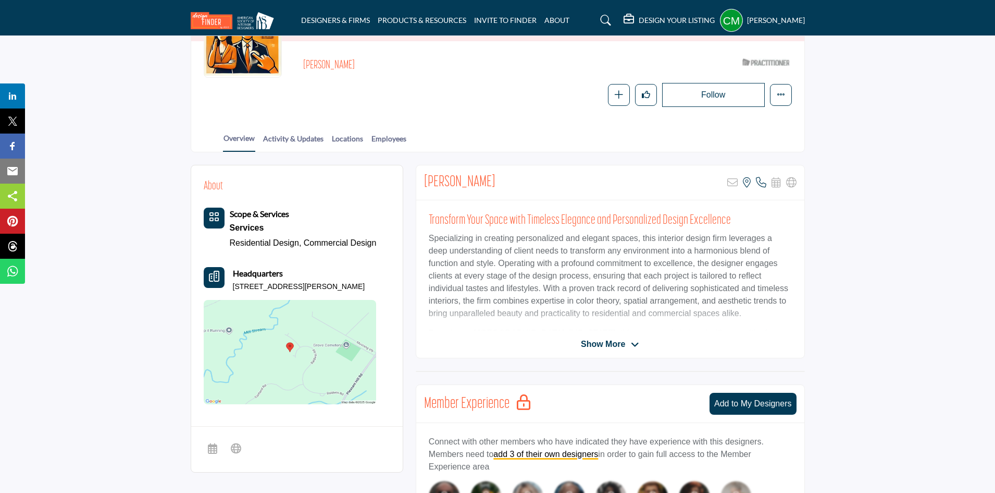
scroll to position [156, 0]
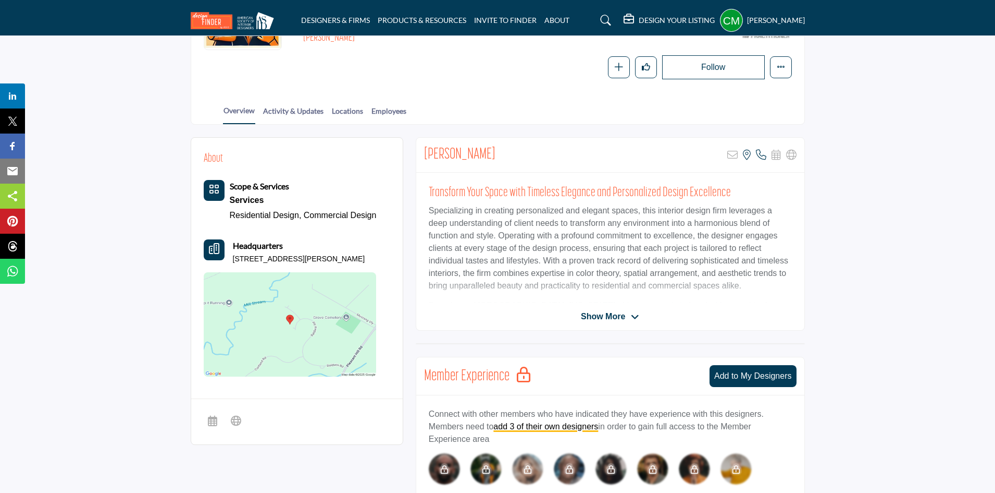
click at [288, 327] on img at bounding box center [290, 324] width 173 height 104
click at [760, 157] on icon at bounding box center [761, 155] width 10 height 10
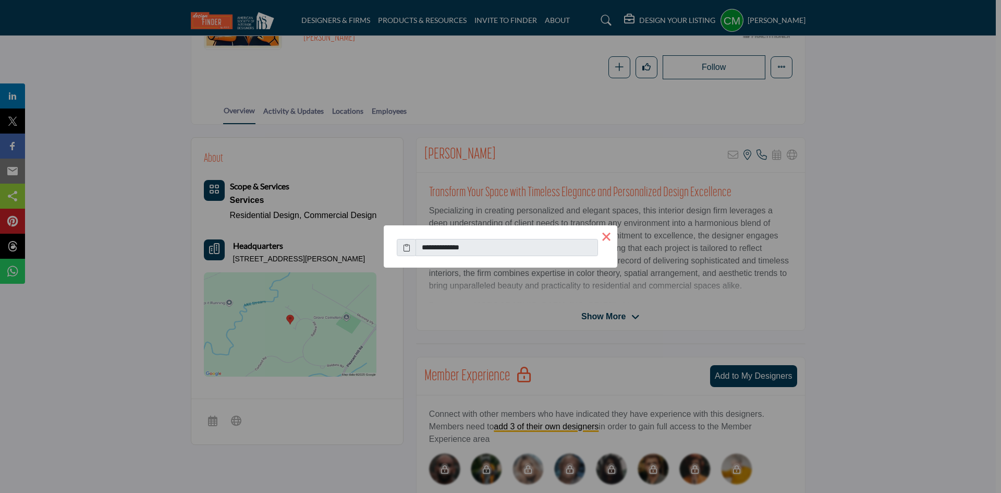
click at [609, 236] on button "×" at bounding box center [606, 236] width 22 height 22
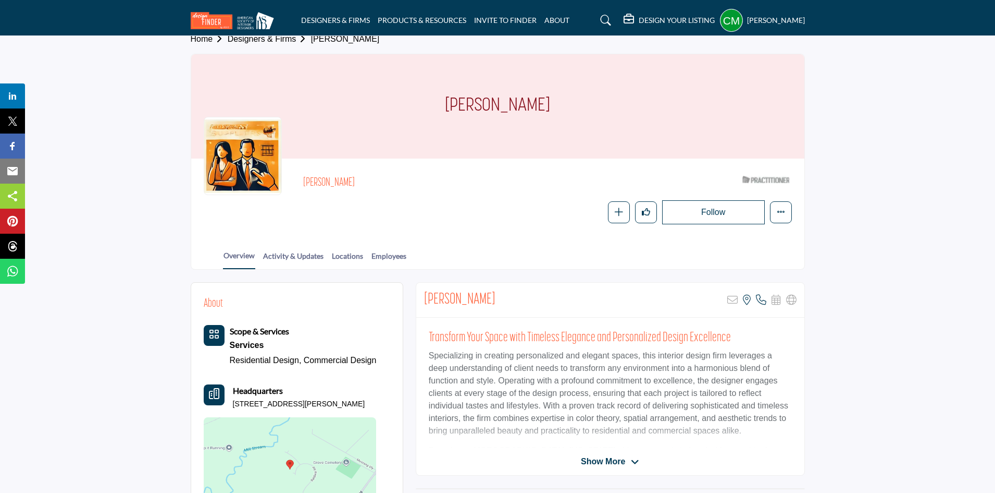
scroll to position [0, 0]
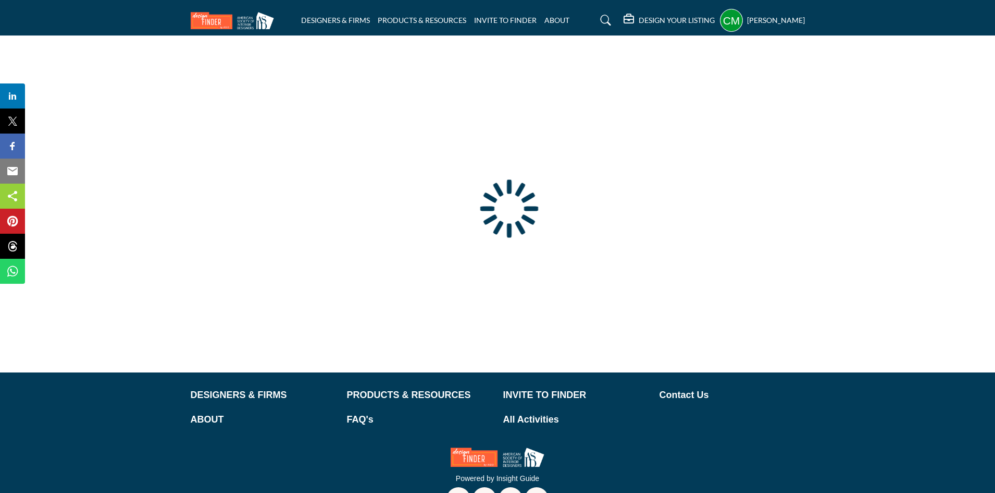
type input "**********"
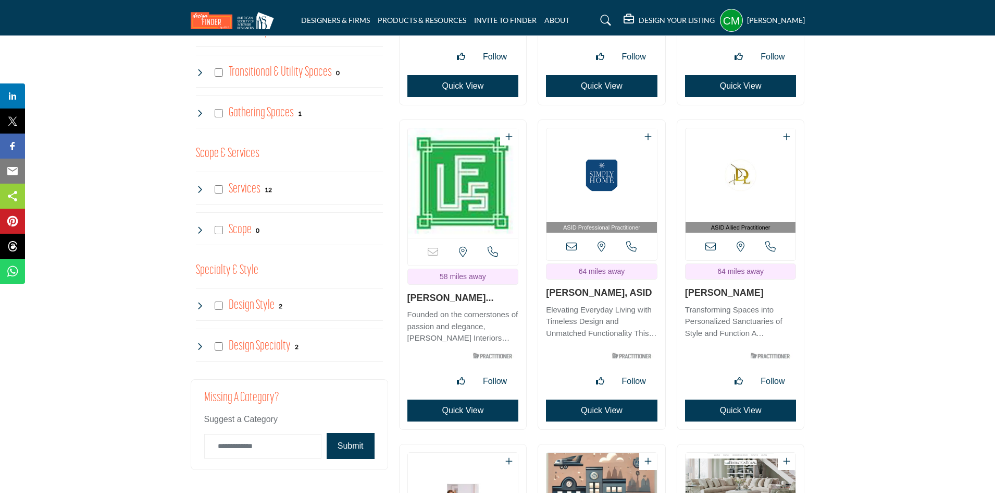
scroll to position [938, 0]
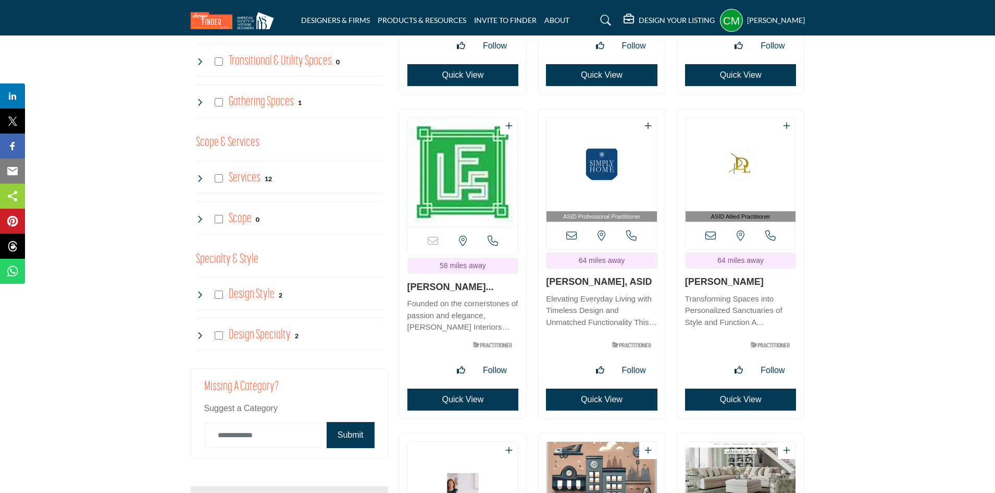
drag, startPoint x: 474, startPoint y: 164, endPoint x: 464, endPoint y: 163, distance: 9.9
click at [474, 164] on img "Open Listing in new tab" at bounding box center [463, 171] width 110 height 109
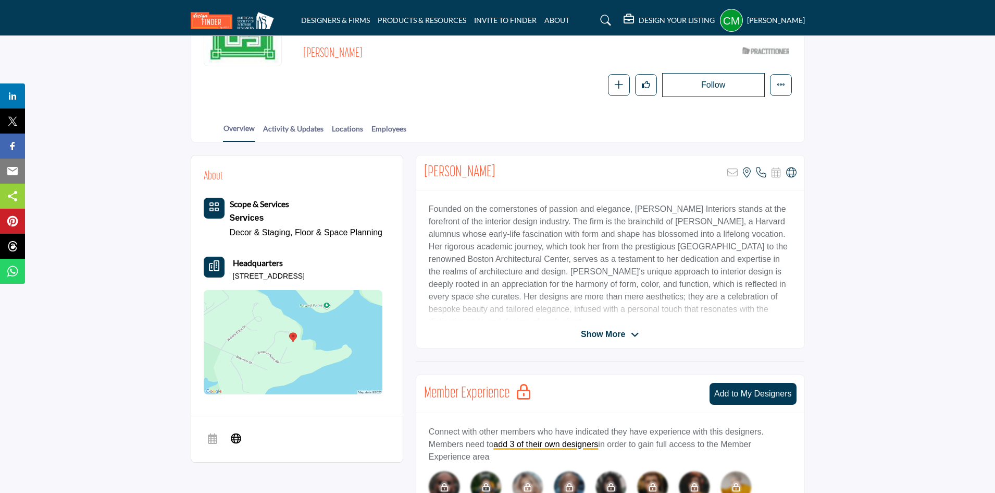
scroll to position [156, 0]
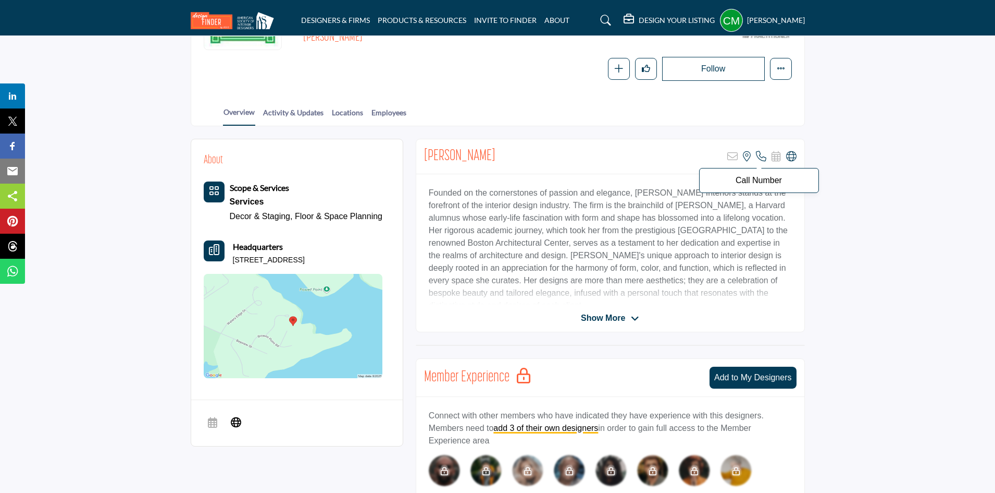
click at [761, 157] on icon at bounding box center [761, 156] width 10 height 10
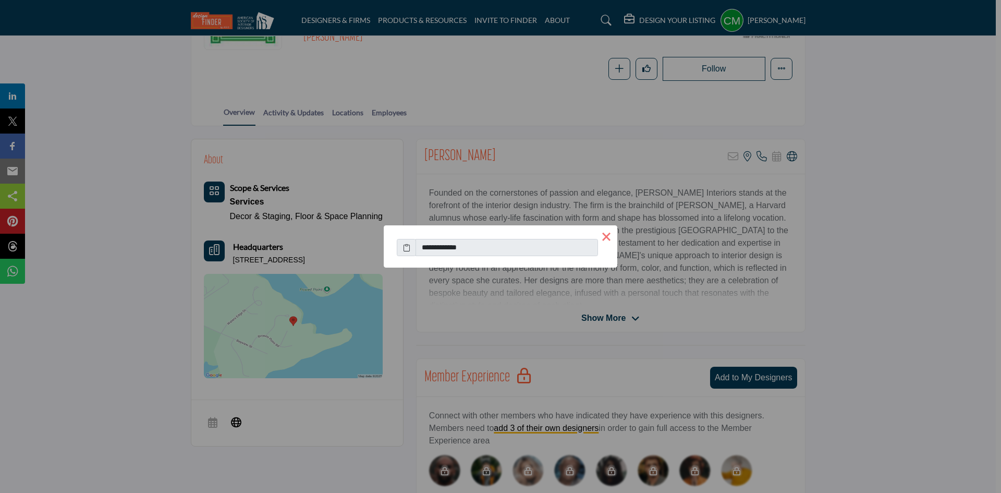
click at [610, 237] on button "×" at bounding box center [606, 236] width 22 height 22
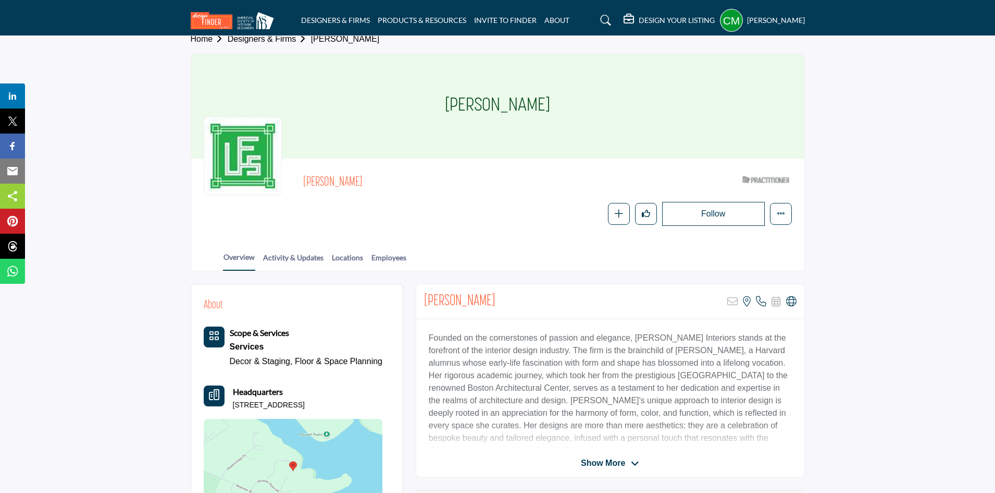
scroll to position [0, 0]
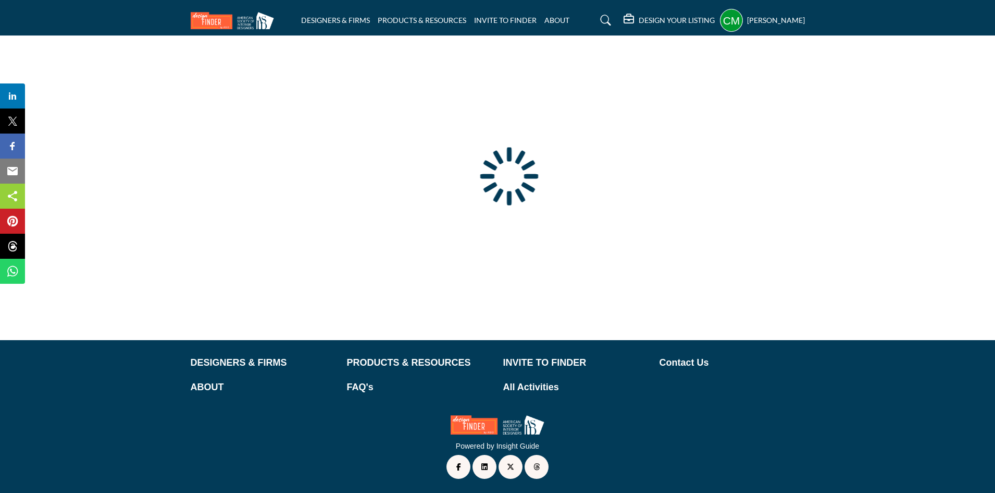
type input "**********"
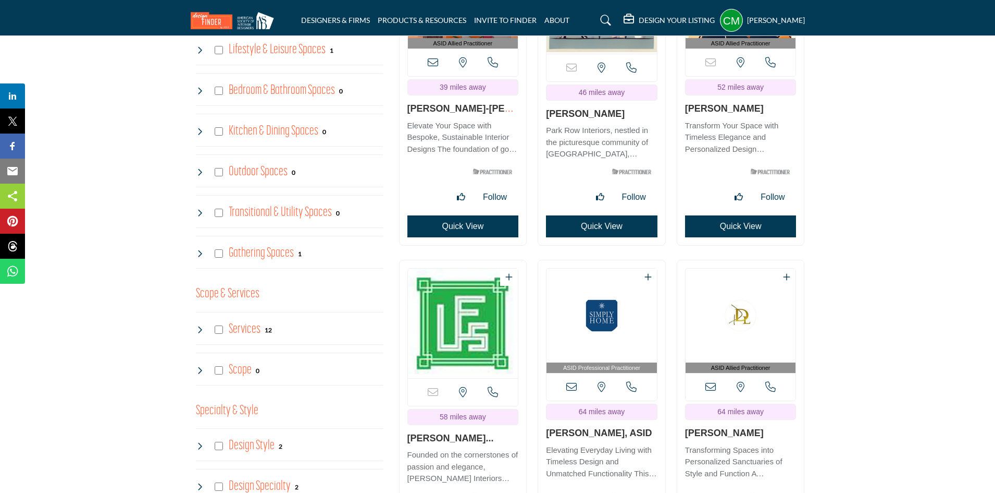
scroll to position [834, 0]
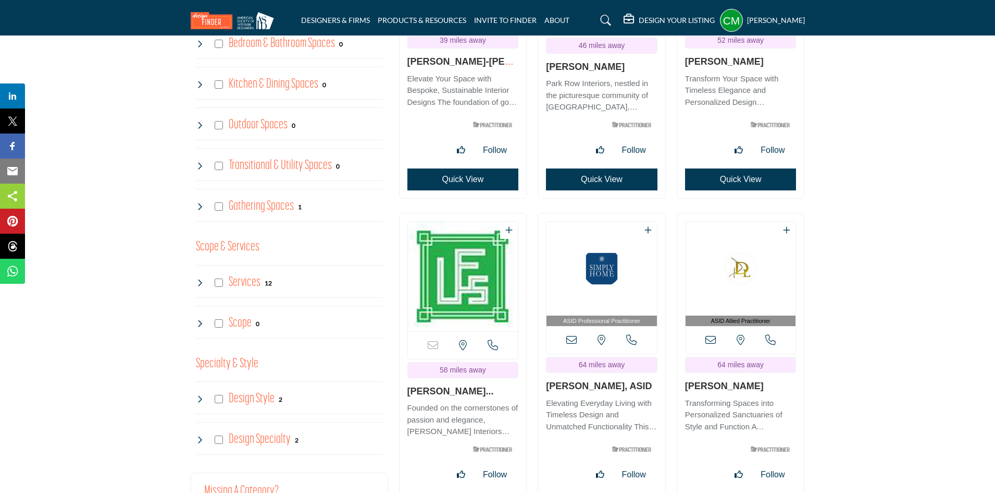
click at [602, 269] on img "Open Listing in new tab" at bounding box center [602, 269] width 110 height 94
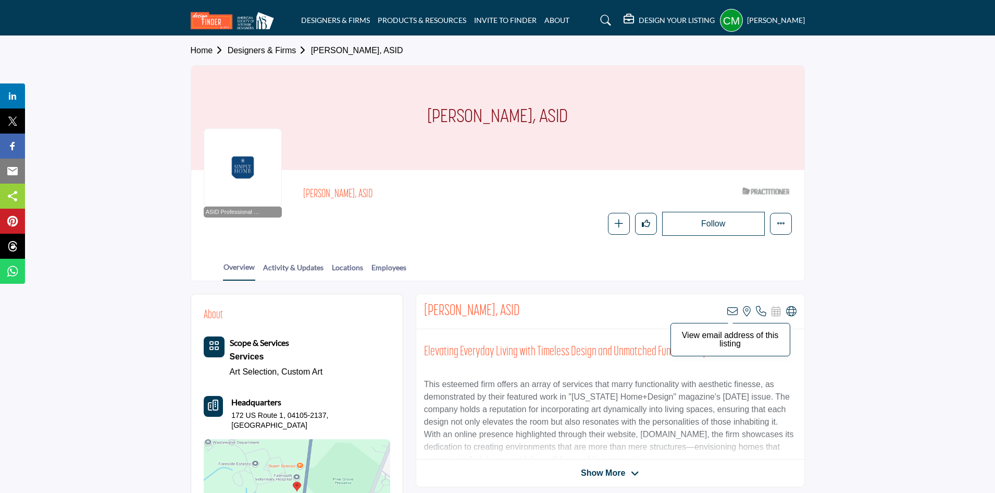
click at [734, 312] on icon at bounding box center [733, 311] width 10 height 10
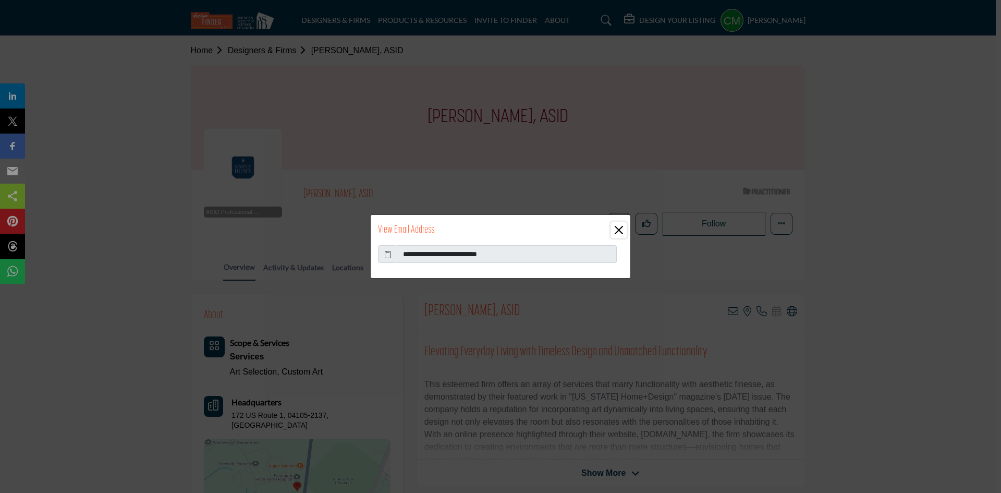
click at [621, 229] on button "Close" at bounding box center [619, 230] width 16 height 16
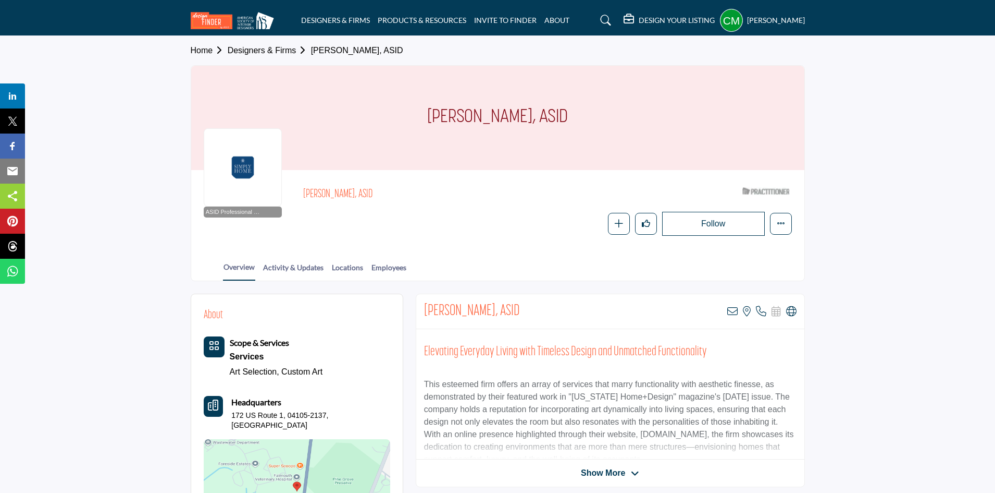
click at [760, 309] on icon at bounding box center [761, 311] width 10 height 10
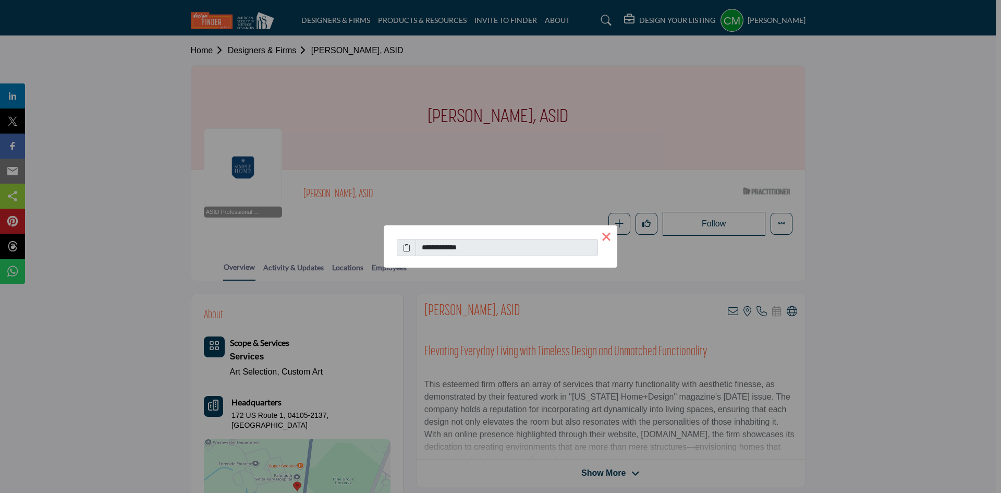
click at [604, 235] on button "×" at bounding box center [606, 236] width 22 height 22
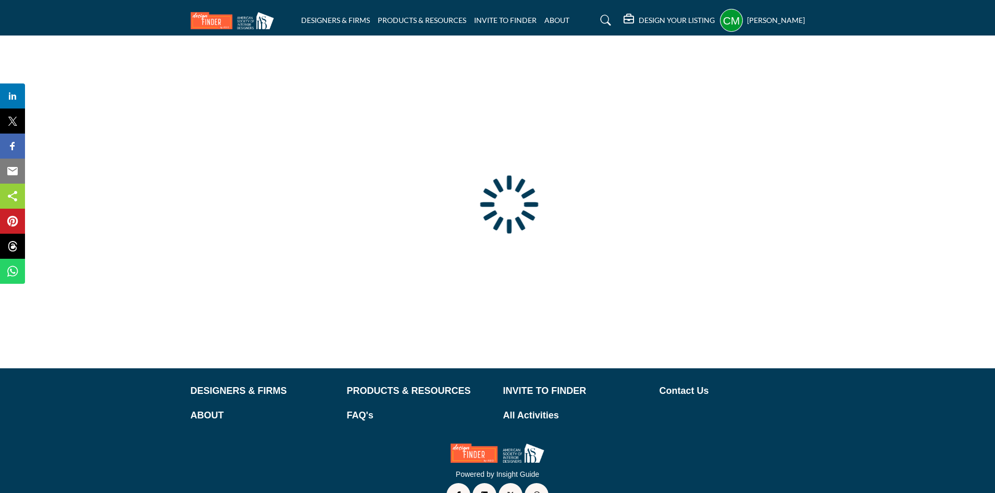
type input "**********"
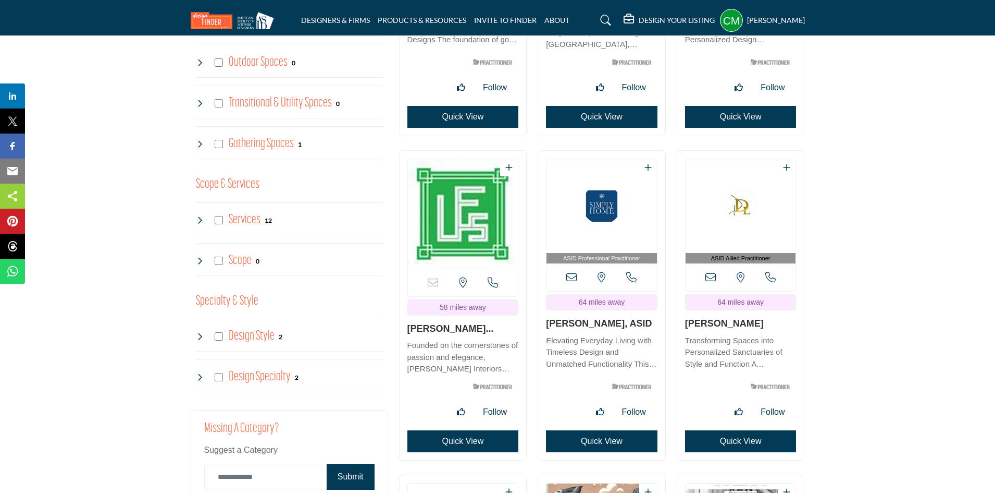
scroll to position [938, 0]
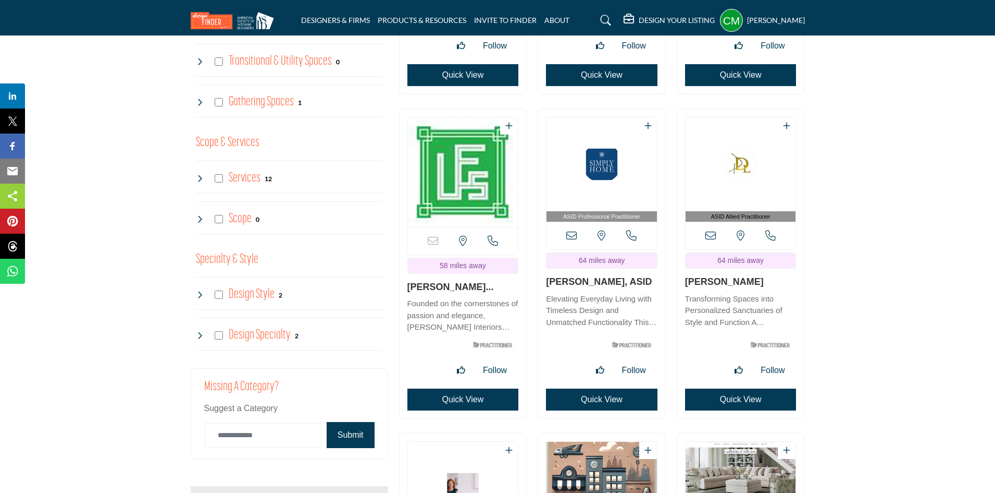
click at [731, 388] on button "Quick View" at bounding box center [741, 399] width 112 height 22
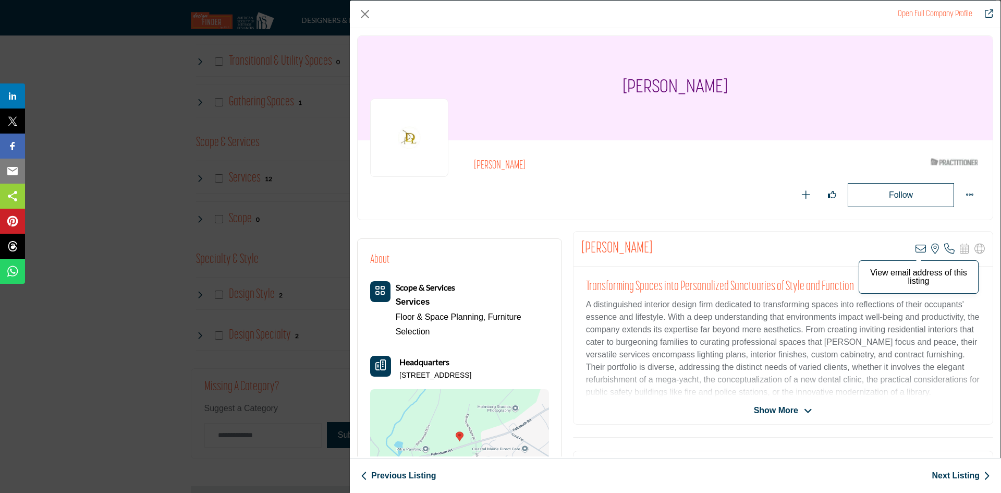
click at [918, 251] on icon "Company Data Modal" at bounding box center [920, 248] width 10 height 10
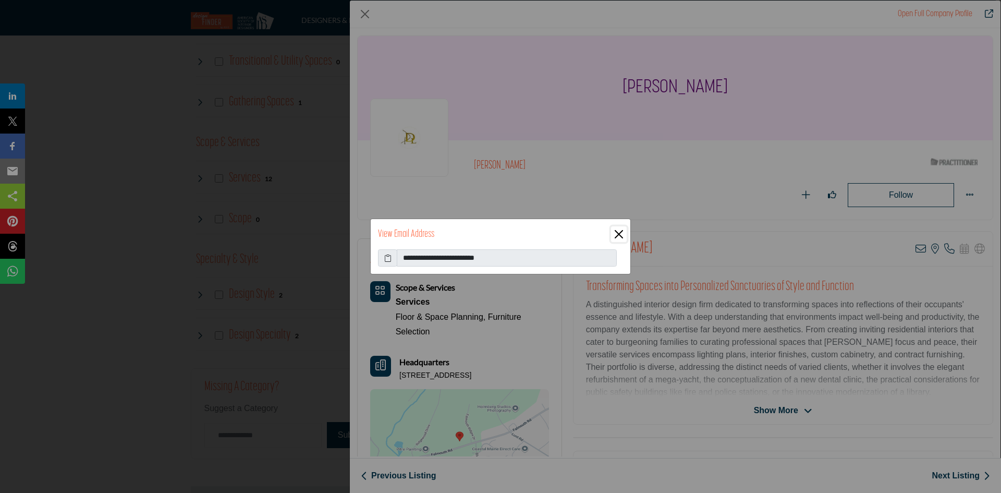
click at [616, 231] on button "Close" at bounding box center [619, 234] width 16 height 16
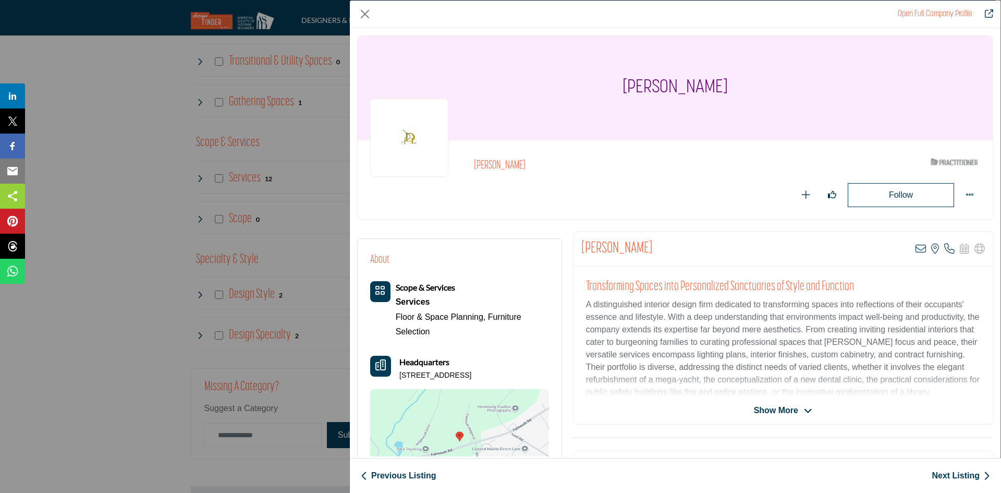
click at [463, 407] on img "Company Data Modal" at bounding box center [459, 441] width 179 height 104
click at [361, 13] on button "Close" at bounding box center [365, 14] width 16 height 16
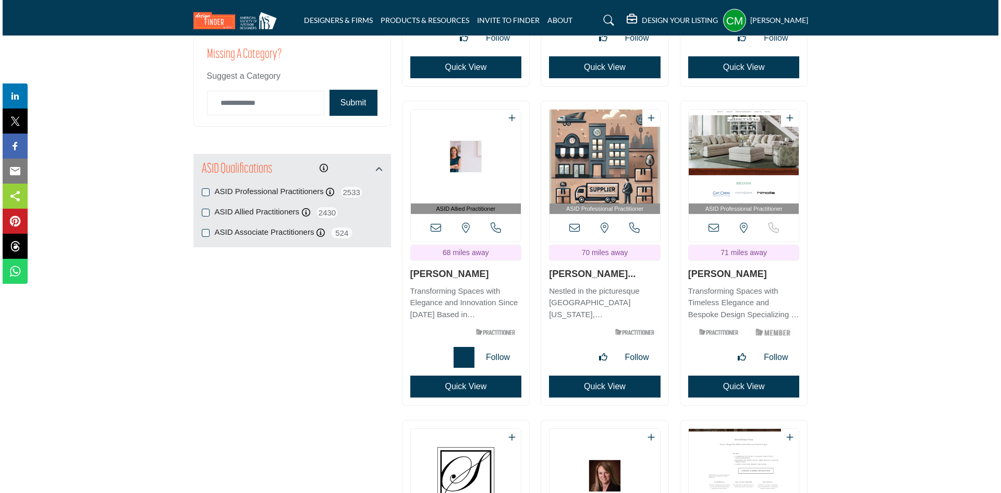
scroll to position [1303, 0]
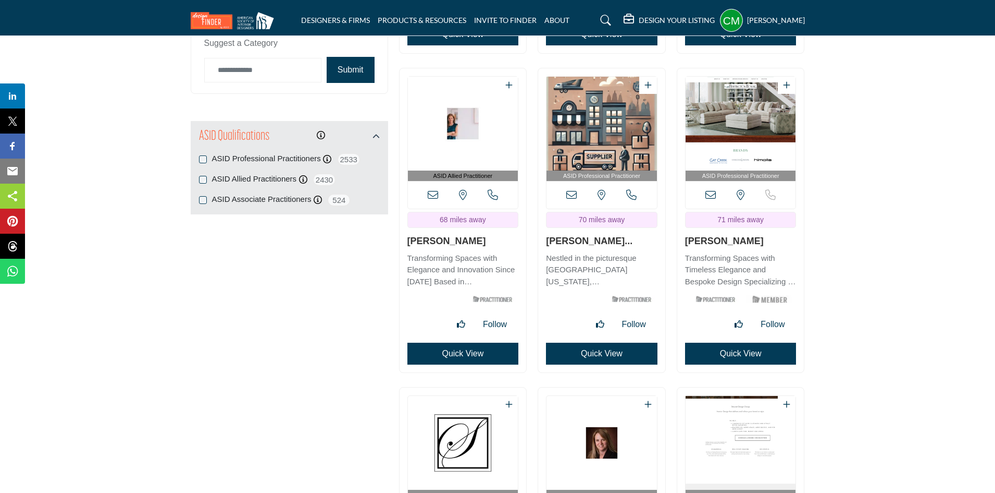
click at [464, 342] on button "Quick View" at bounding box center [464, 353] width 112 height 22
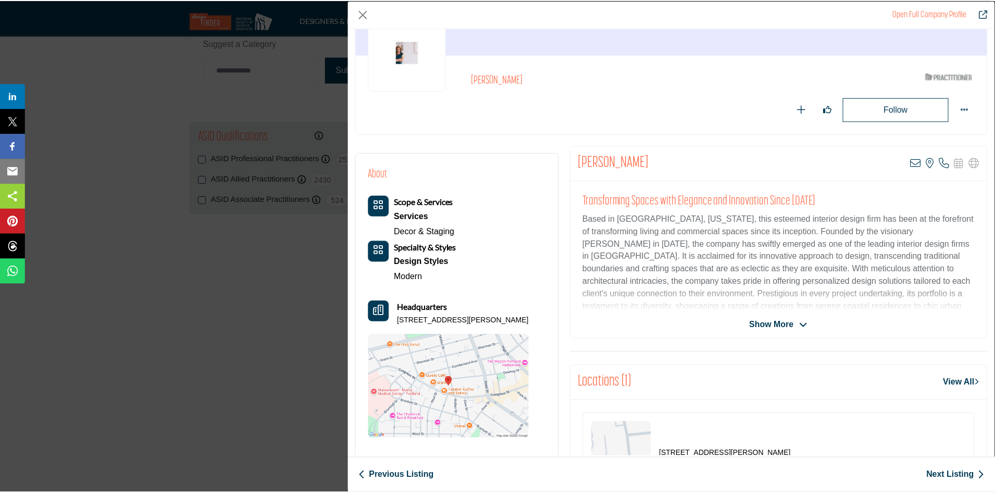
scroll to position [104, 0]
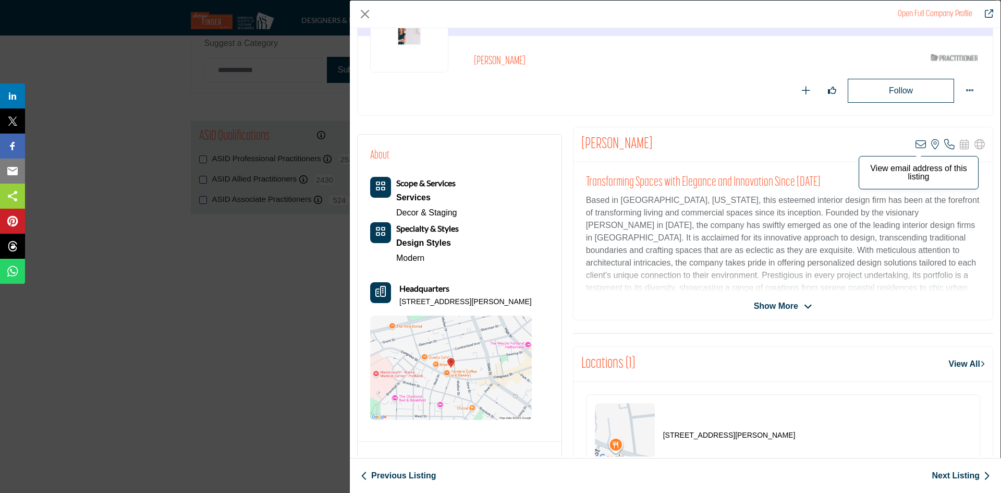
click at [915, 146] on icon "Company Data Modal" at bounding box center [920, 144] width 10 height 10
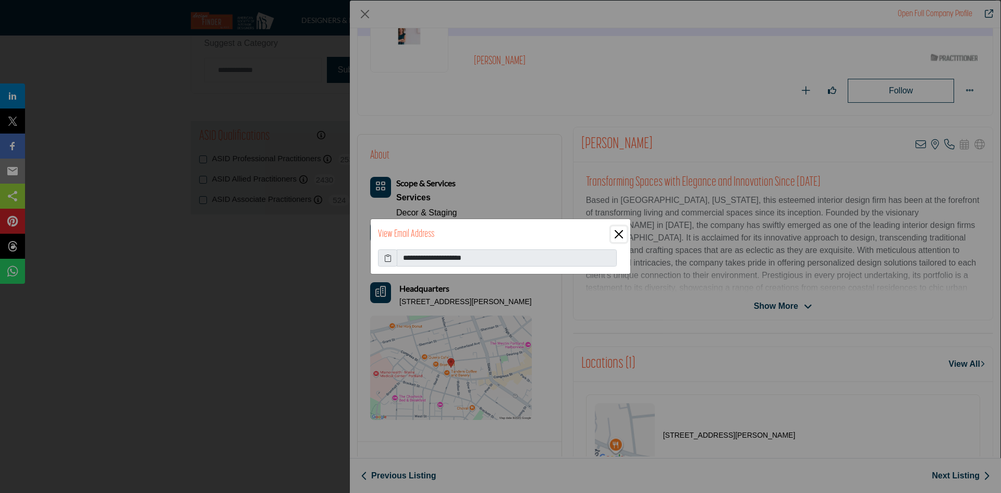
click at [618, 235] on button "Close" at bounding box center [619, 234] width 16 height 16
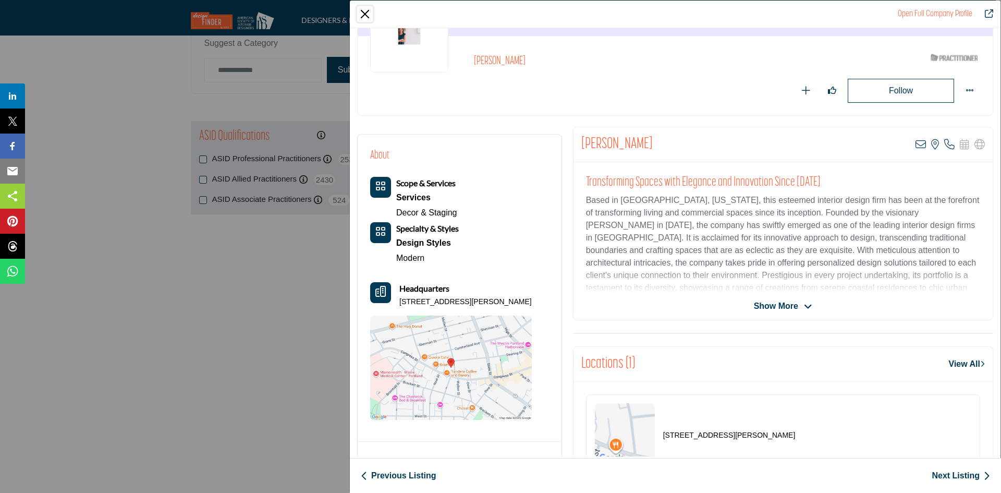
click at [366, 15] on button "Close" at bounding box center [365, 14] width 16 height 16
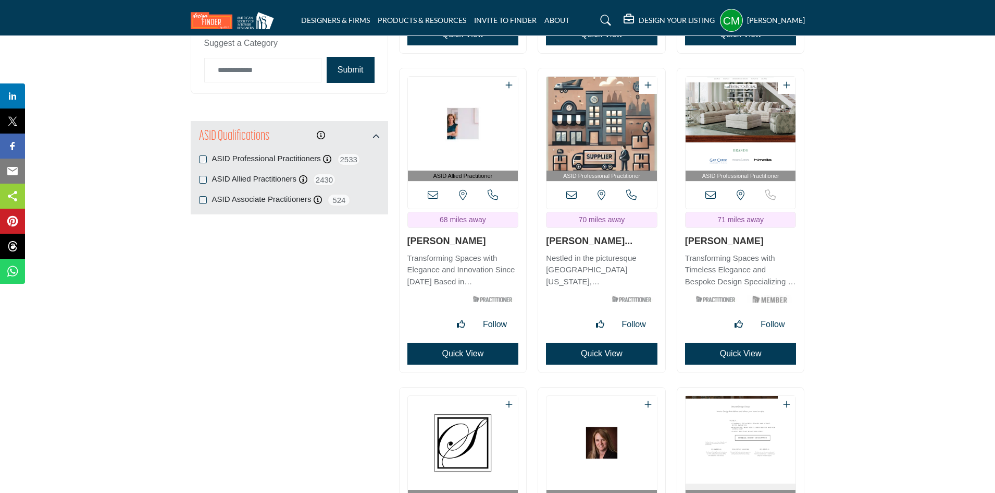
scroll to position [1147, 0]
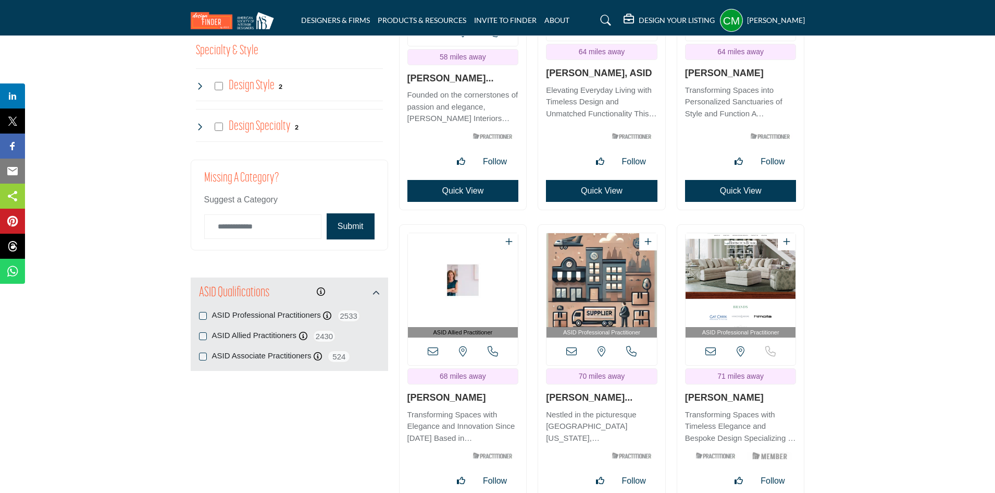
click at [619, 281] on img "Open Listing in new tab" at bounding box center [602, 280] width 110 height 94
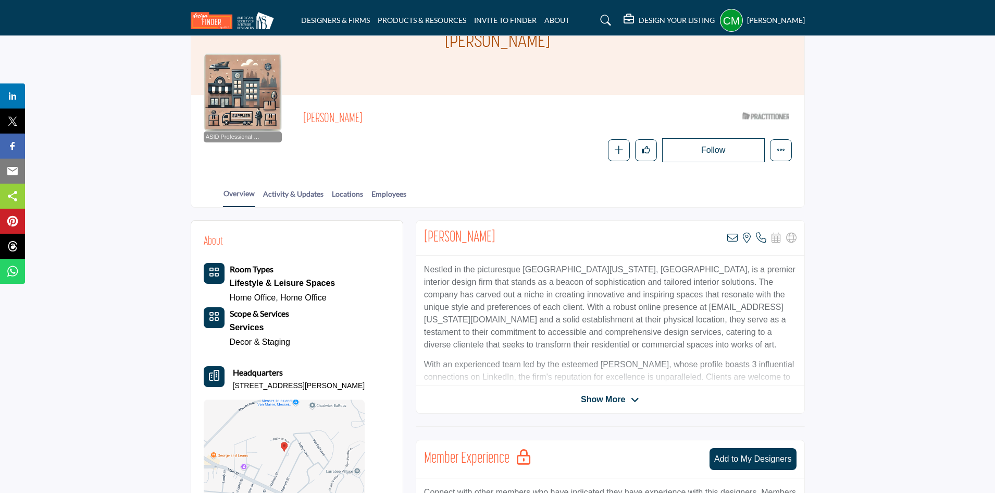
scroll to position [104, 0]
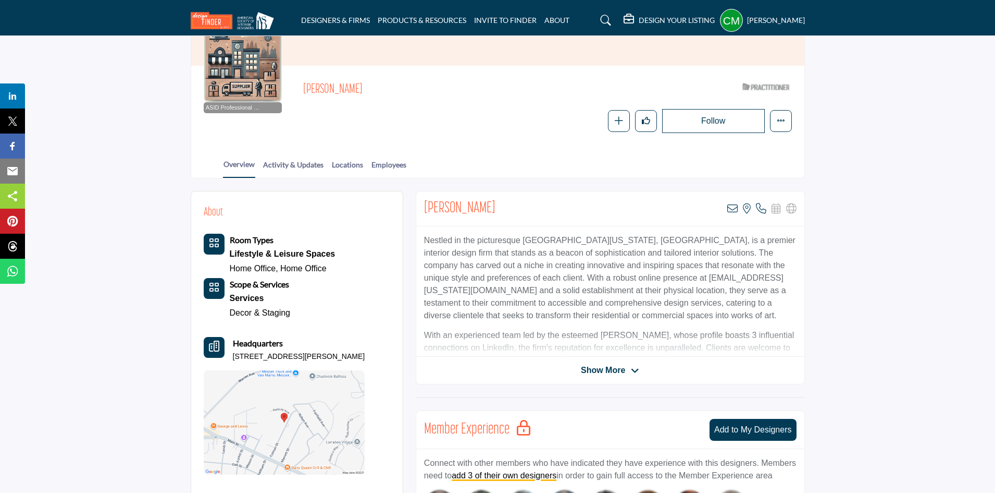
click at [607, 368] on span "Show More" at bounding box center [603, 370] width 44 height 13
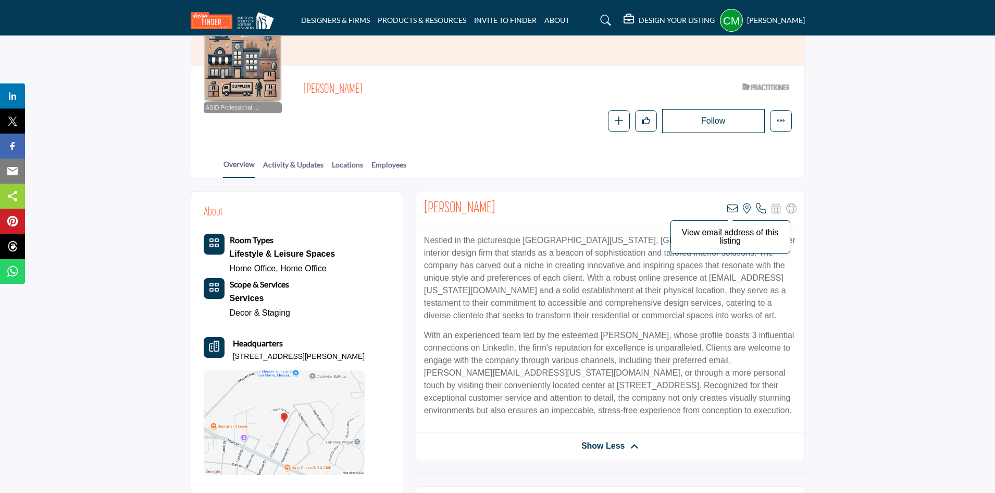
click at [729, 208] on icon at bounding box center [733, 208] width 10 height 10
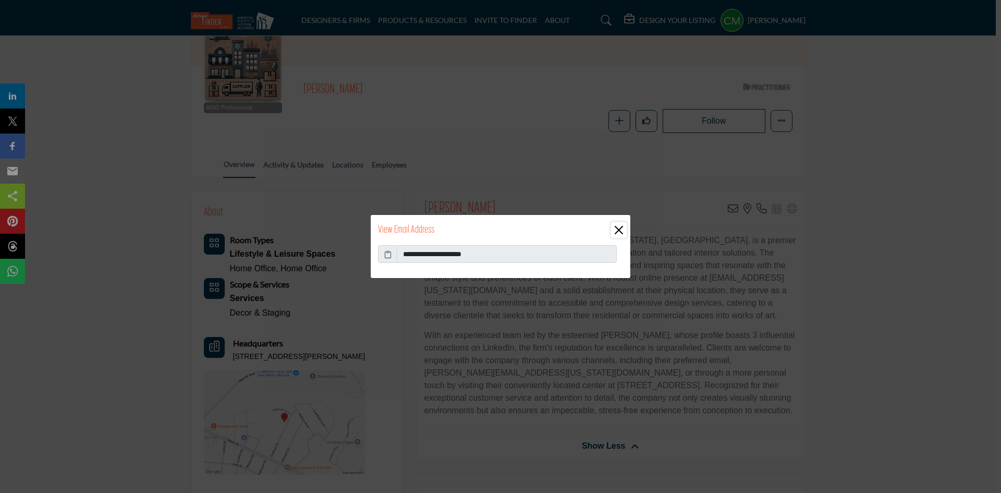
click at [619, 233] on button "Close" at bounding box center [619, 230] width 16 height 16
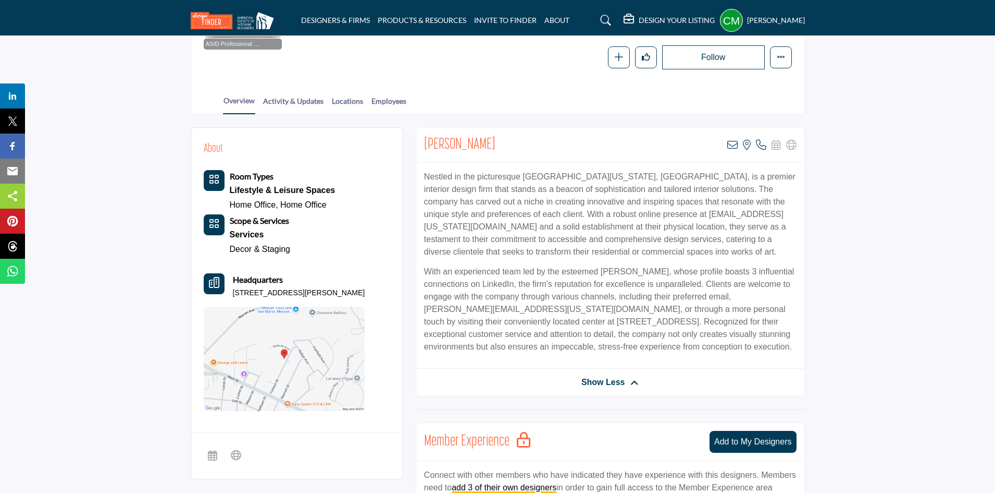
scroll to position [156, 0]
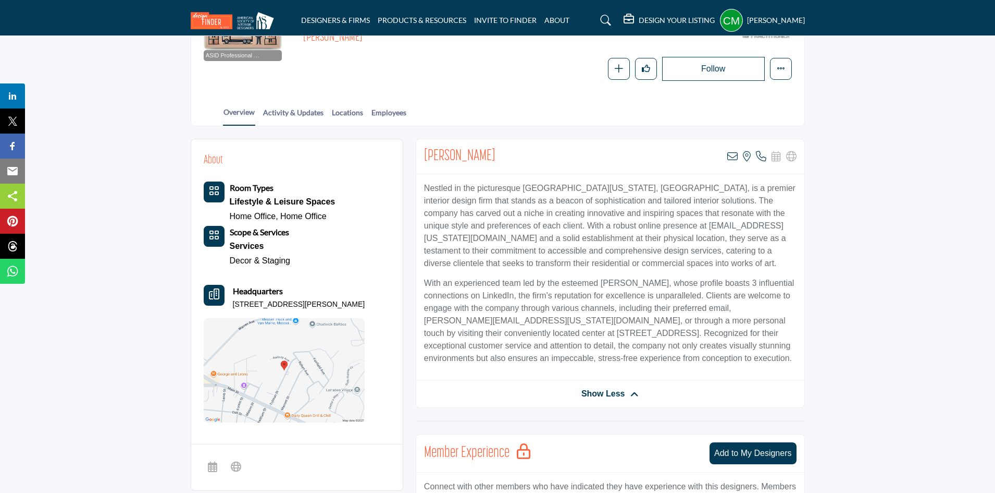
click at [633, 391] on icon at bounding box center [635, 393] width 8 height 9
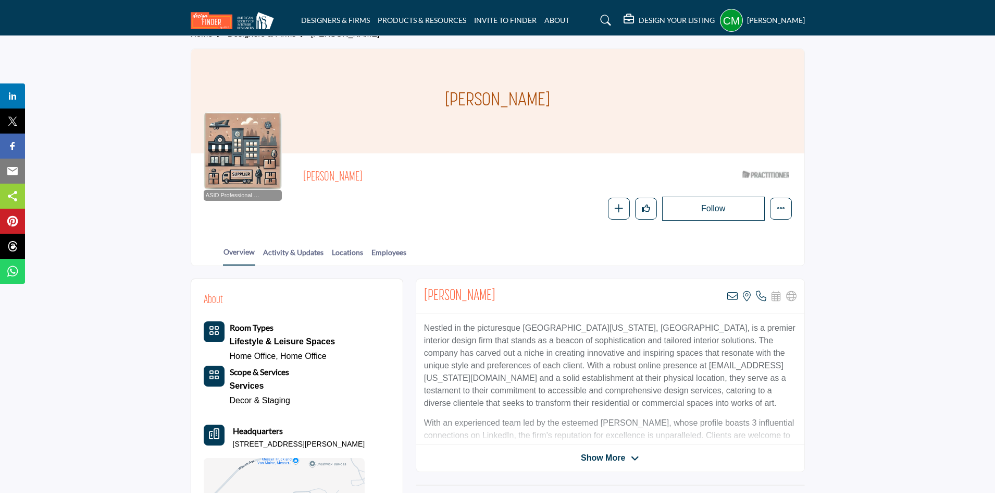
scroll to position [0, 0]
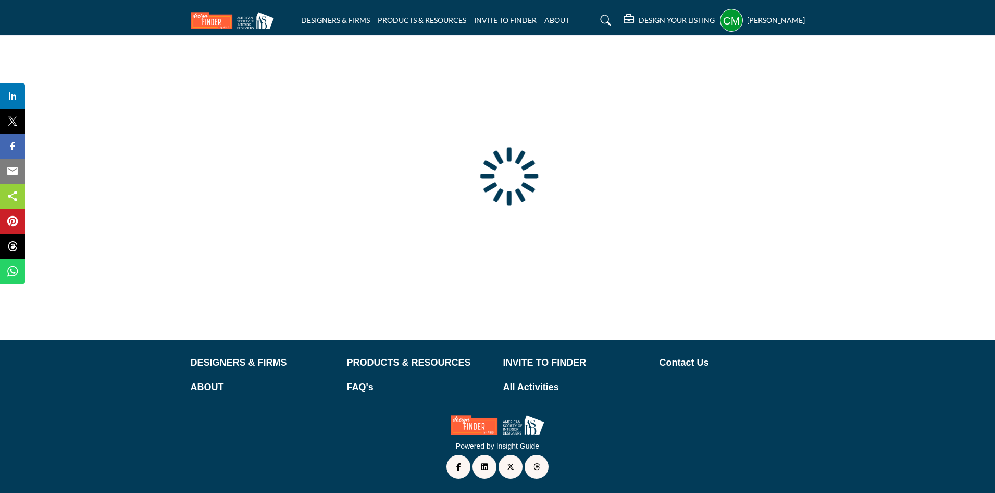
type input "**********"
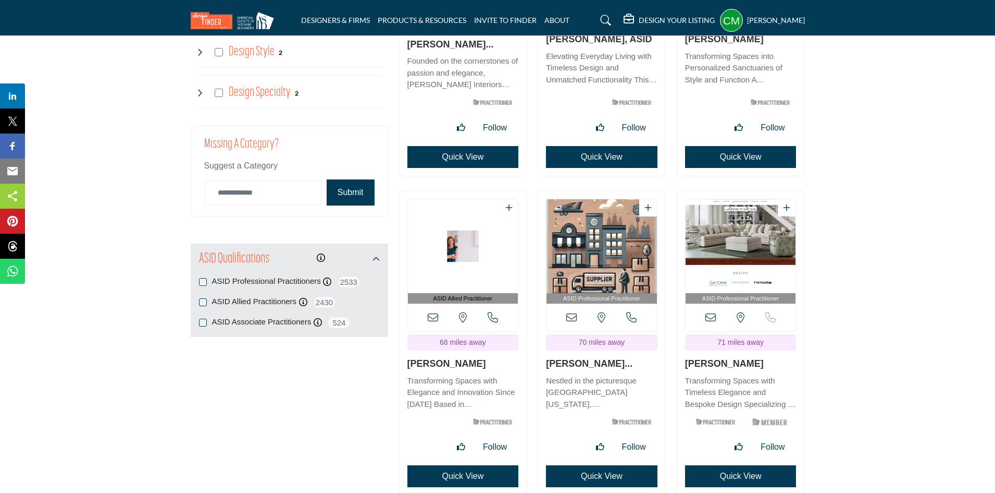
scroll to position [1355, 0]
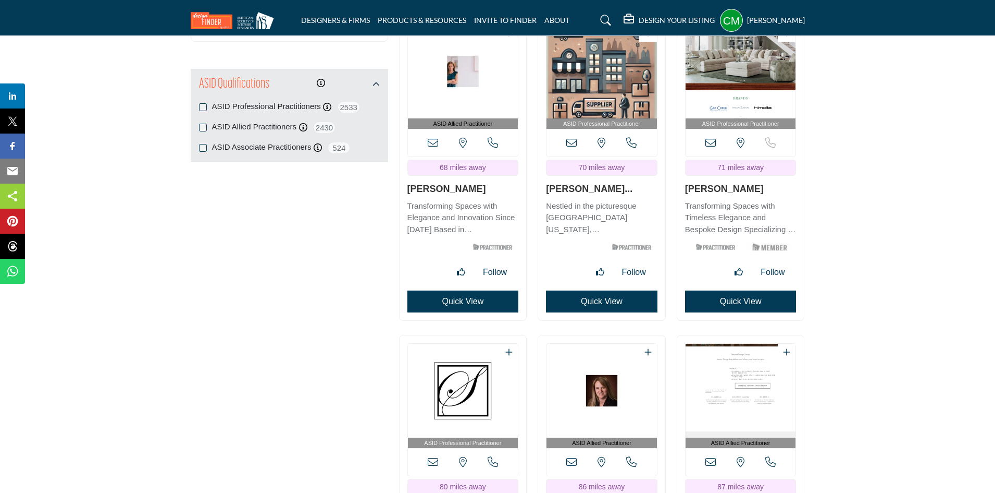
click at [772, 290] on button "Quick View" at bounding box center [741, 301] width 112 height 22
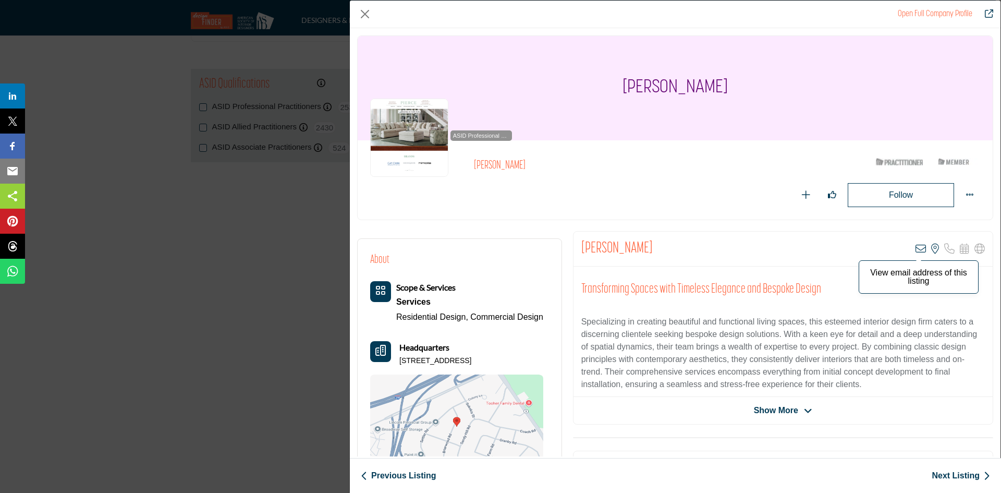
click at [915, 246] on icon "Company Data Modal" at bounding box center [920, 248] width 10 height 10
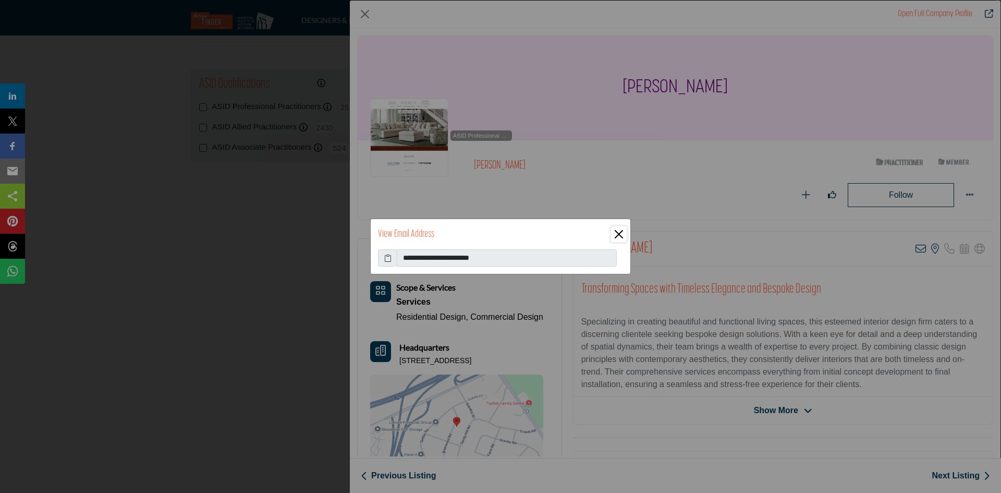
click at [614, 232] on button "Close" at bounding box center [619, 234] width 16 height 16
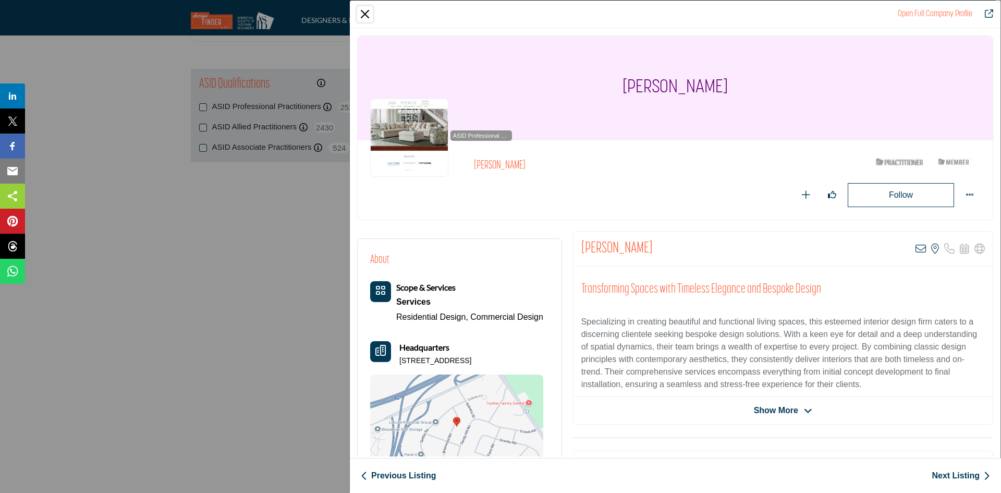
click at [364, 13] on button "Close" at bounding box center [365, 14] width 16 height 16
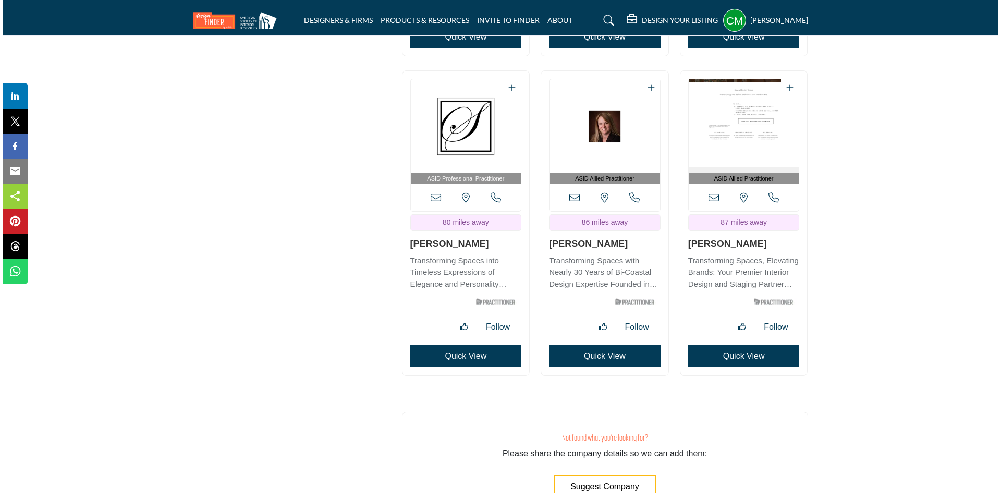
scroll to position [1668, 0]
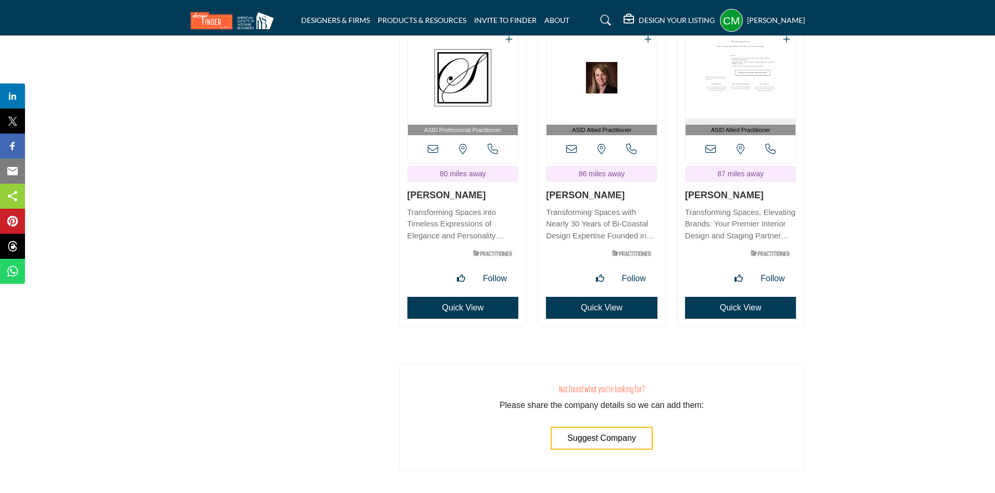
click at [451, 297] on button "Quick View" at bounding box center [464, 308] width 112 height 22
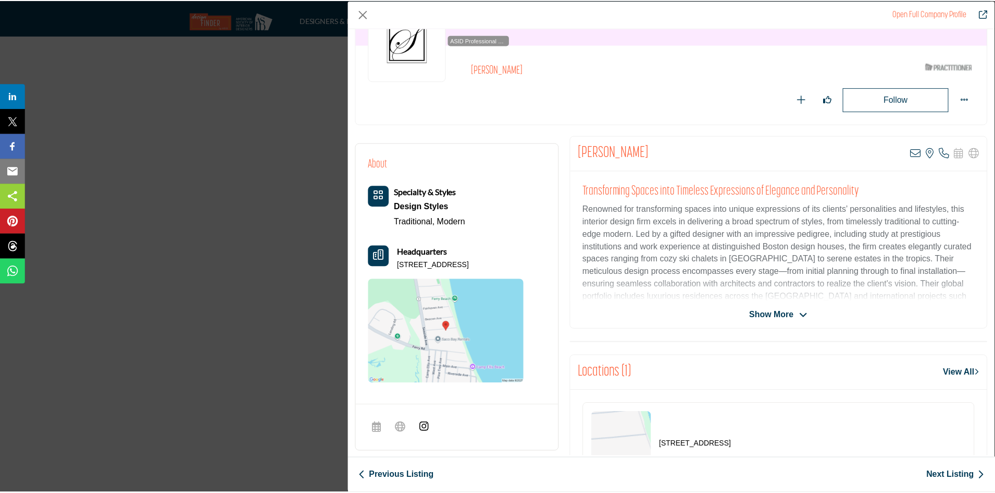
scroll to position [104, 0]
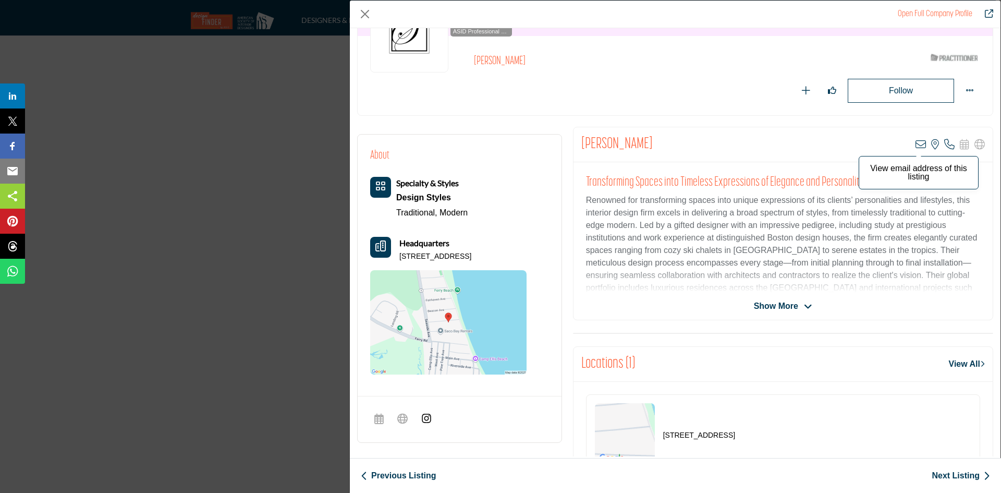
click at [917, 145] on icon "Company Data Modal" at bounding box center [920, 144] width 10 height 10
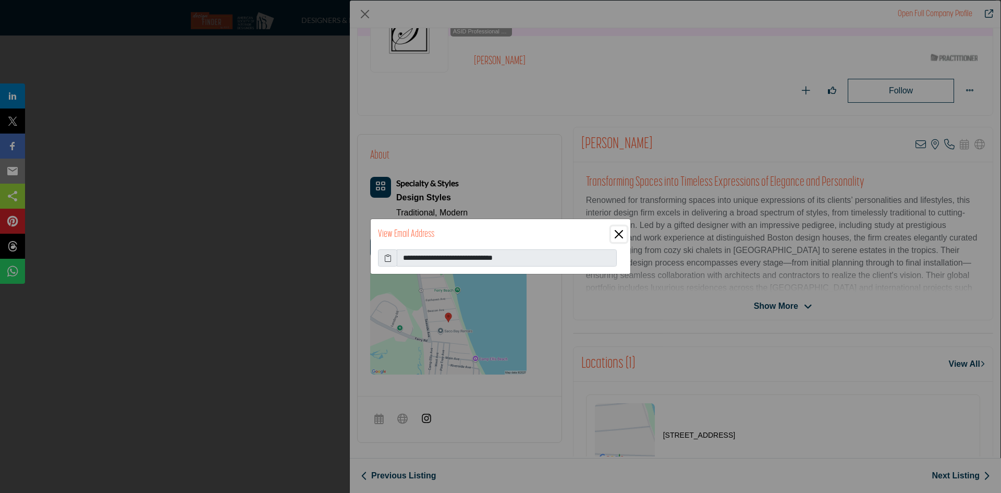
click at [621, 236] on button "Close" at bounding box center [619, 234] width 16 height 16
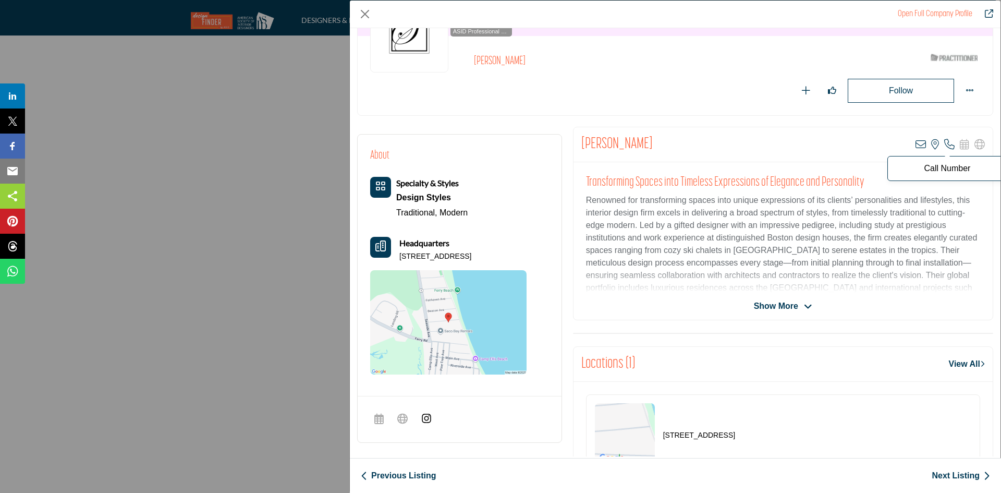
click at [945, 141] on icon "Company Data Modal" at bounding box center [949, 144] width 10 height 10
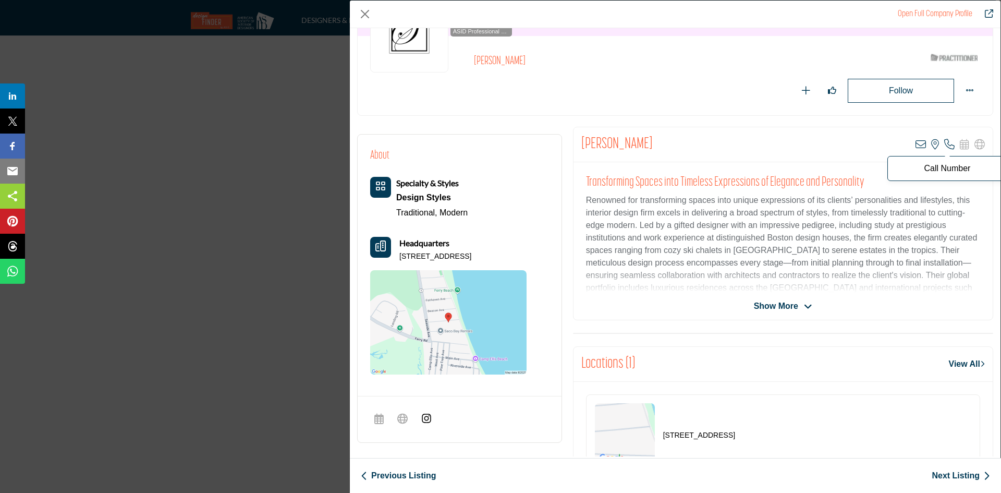
click at [946, 166] on p "Call Number" at bounding box center [947, 168] width 108 height 8
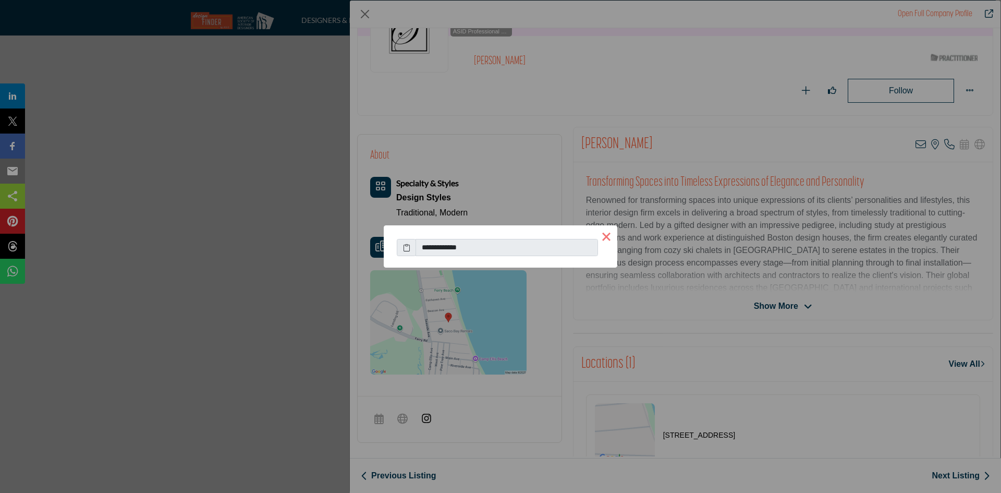
click at [602, 235] on button "×" at bounding box center [606, 236] width 22 height 22
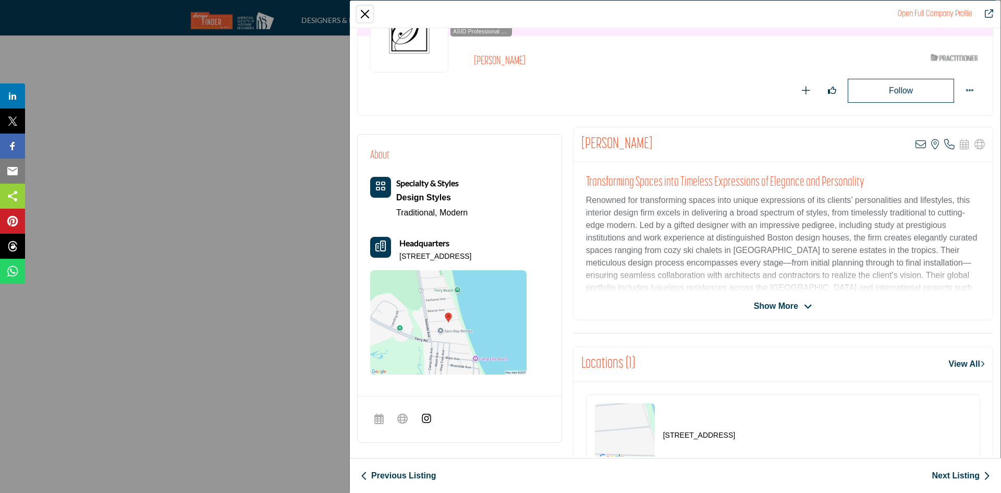
click at [364, 14] on button "Close" at bounding box center [365, 14] width 16 height 16
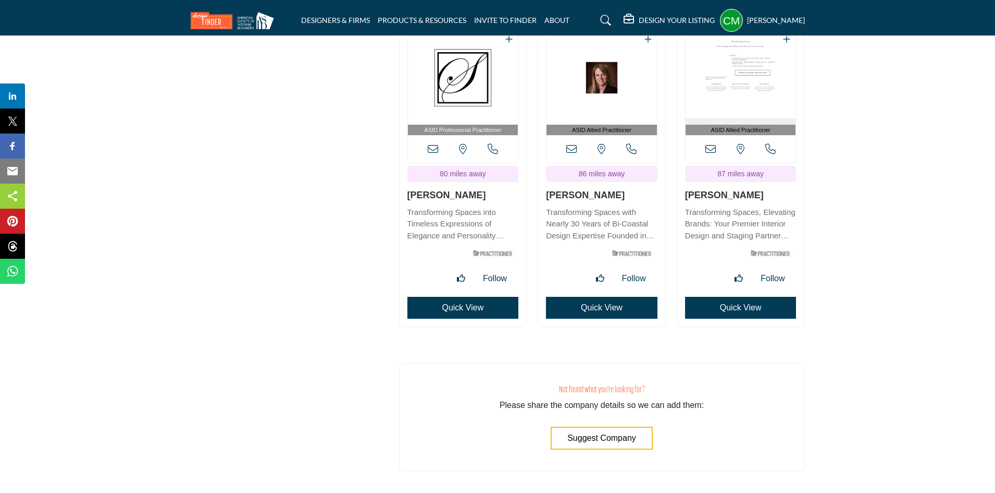
click at [595, 297] on button "Quick View" at bounding box center [602, 308] width 112 height 22
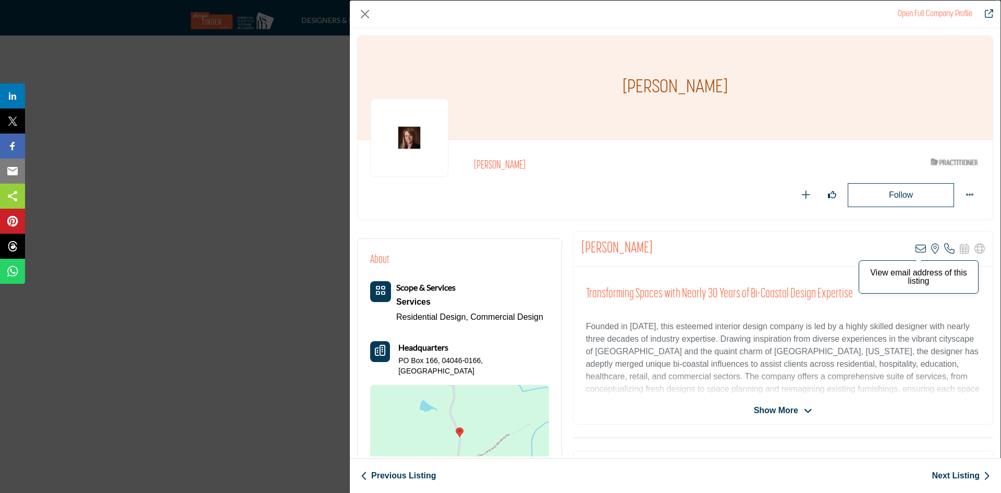
click at [917, 249] on icon "Company Data Modal" at bounding box center [920, 248] width 10 height 10
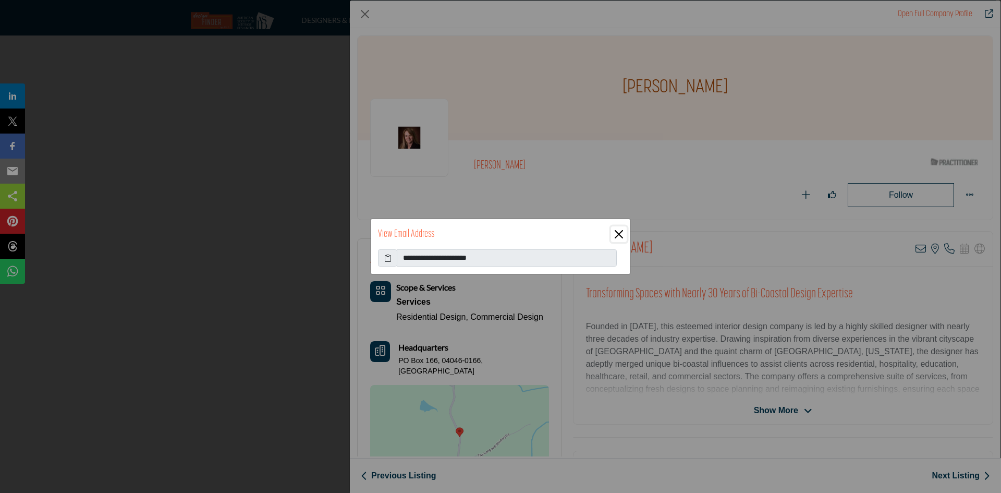
click at [619, 231] on button "Close" at bounding box center [619, 234] width 16 height 16
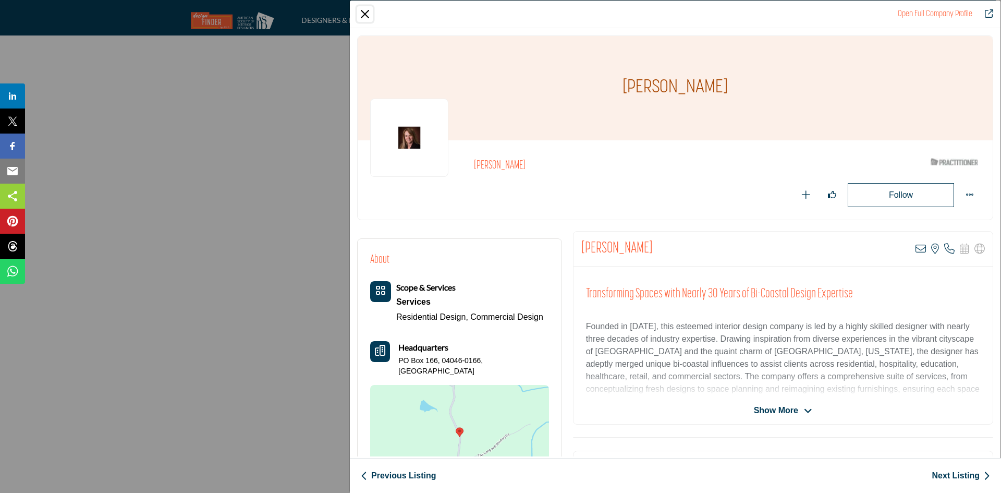
click at [369, 14] on button "Close" at bounding box center [365, 14] width 16 height 16
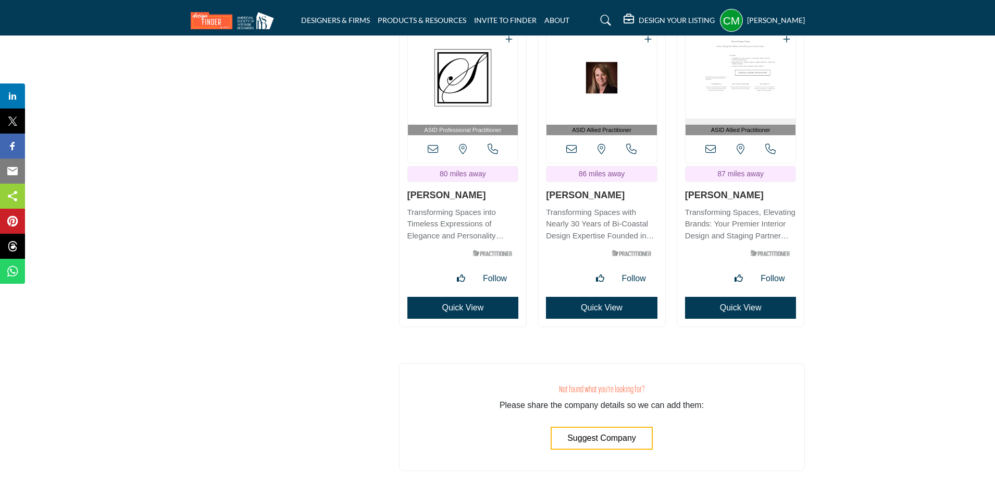
click at [748, 297] on button "Quick View" at bounding box center [741, 308] width 112 height 22
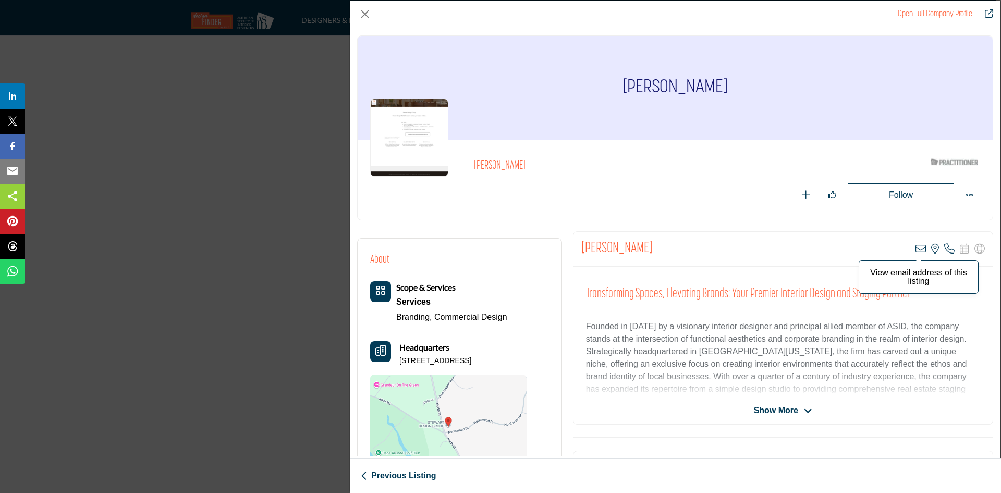
click at [915, 249] on icon "Company Data Modal" at bounding box center [920, 248] width 10 height 10
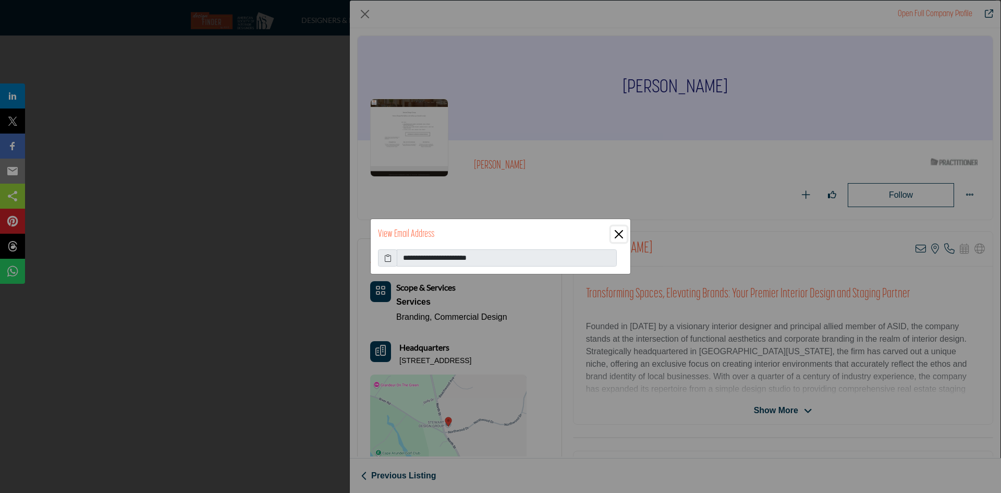
click at [619, 232] on button "Close" at bounding box center [619, 234] width 16 height 16
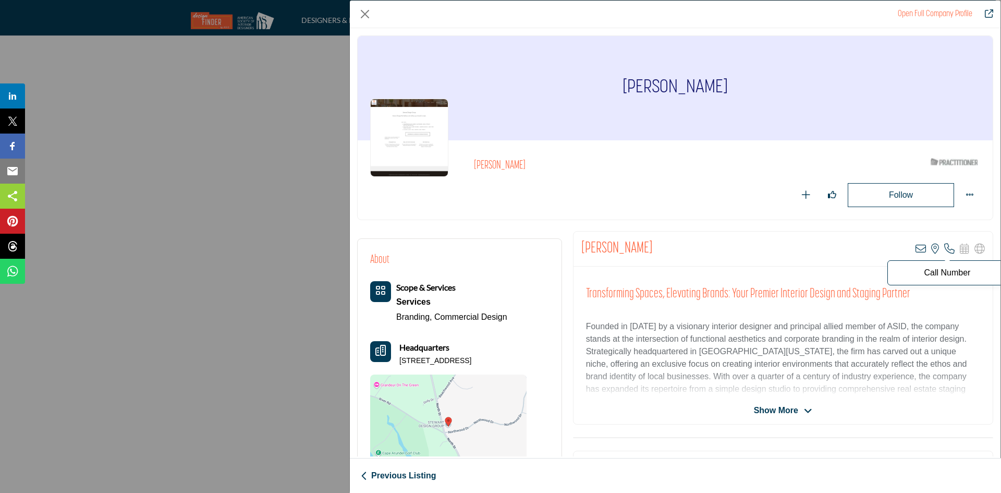
click at [944, 250] on icon "Company Data Modal" at bounding box center [949, 248] width 10 height 10
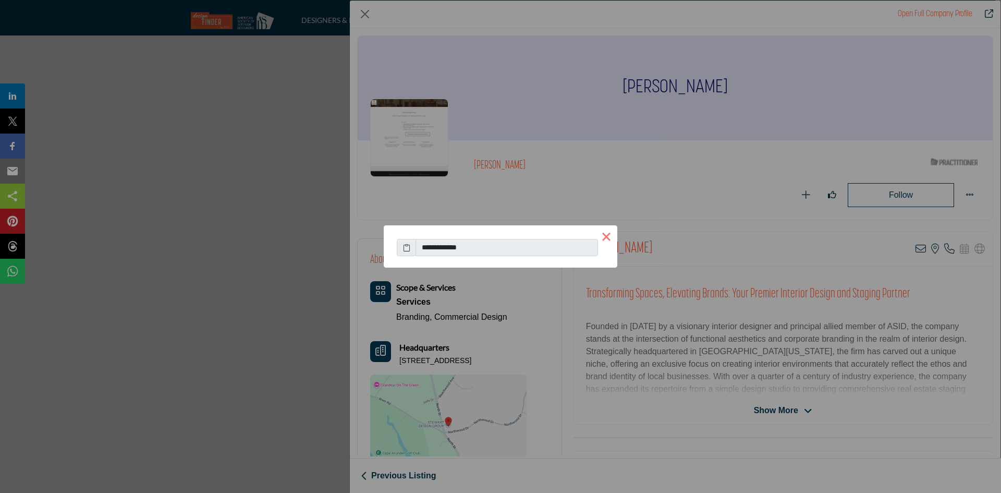
click at [609, 238] on button "×" at bounding box center [606, 236] width 22 height 22
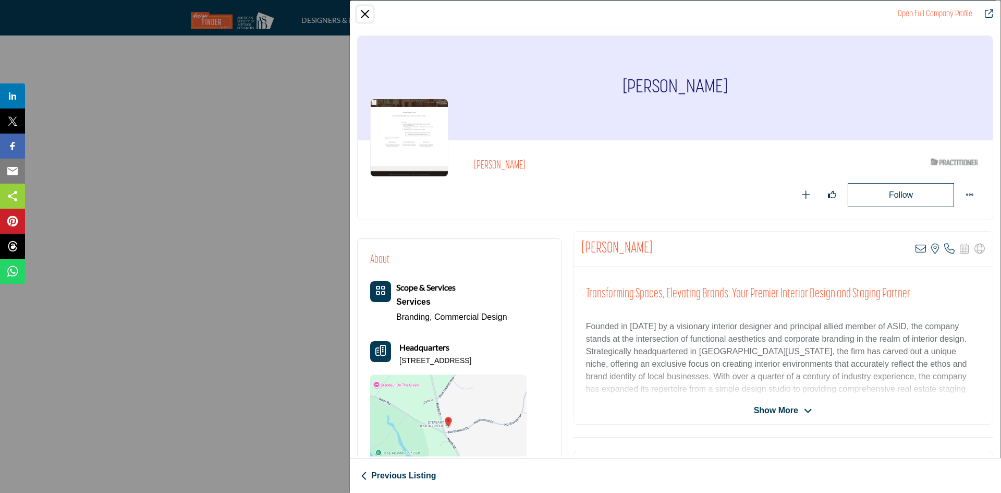
click at [362, 12] on button "Close" at bounding box center [365, 14] width 16 height 16
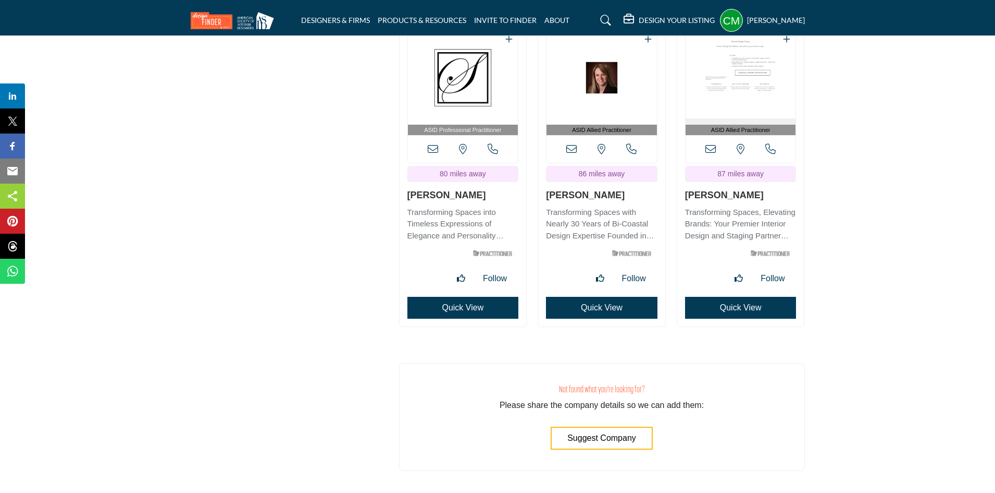
click at [650, 70] on img "Open Listing in new tab" at bounding box center [602, 78] width 110 height 94
